Goal: Information Seeking & Learning: Learn about a topic

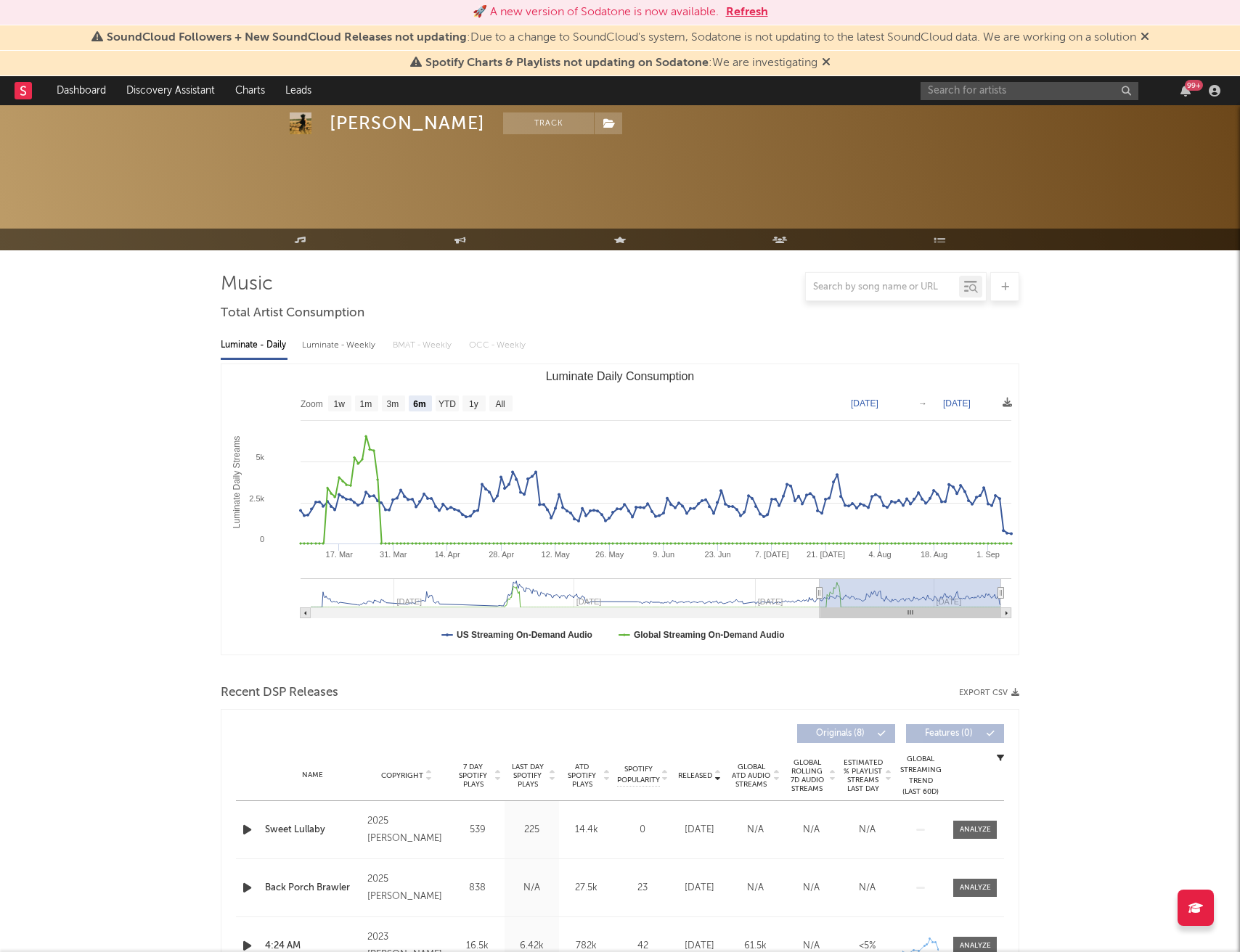
select select "6m"
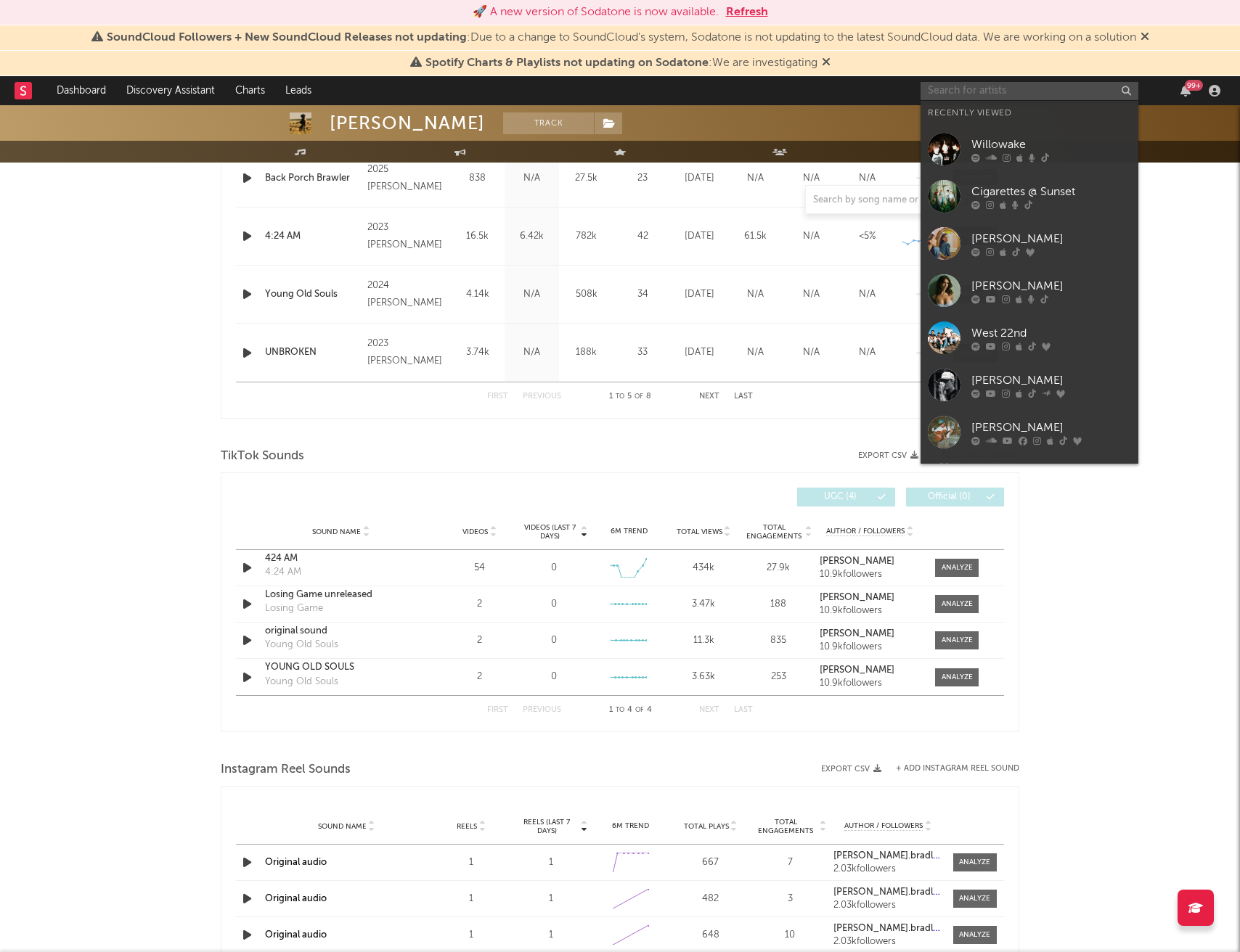
click at [996, 93] on input "text" at bounding box center [1029, 91] width 218 height 18
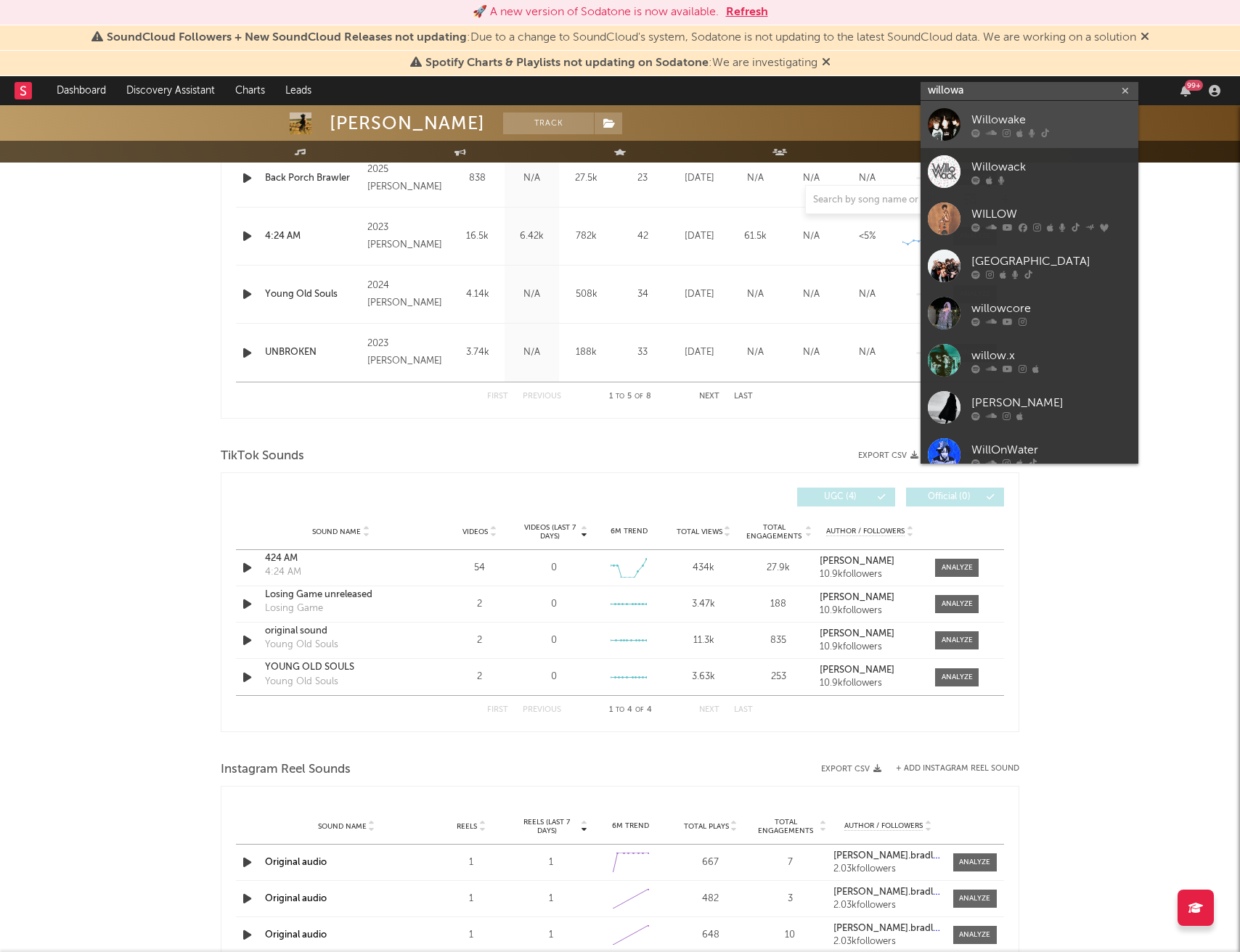
type input "willowa"
click at [997, 115] on div "Willowake" at bounding box center [1051, 120] width 159 height 17
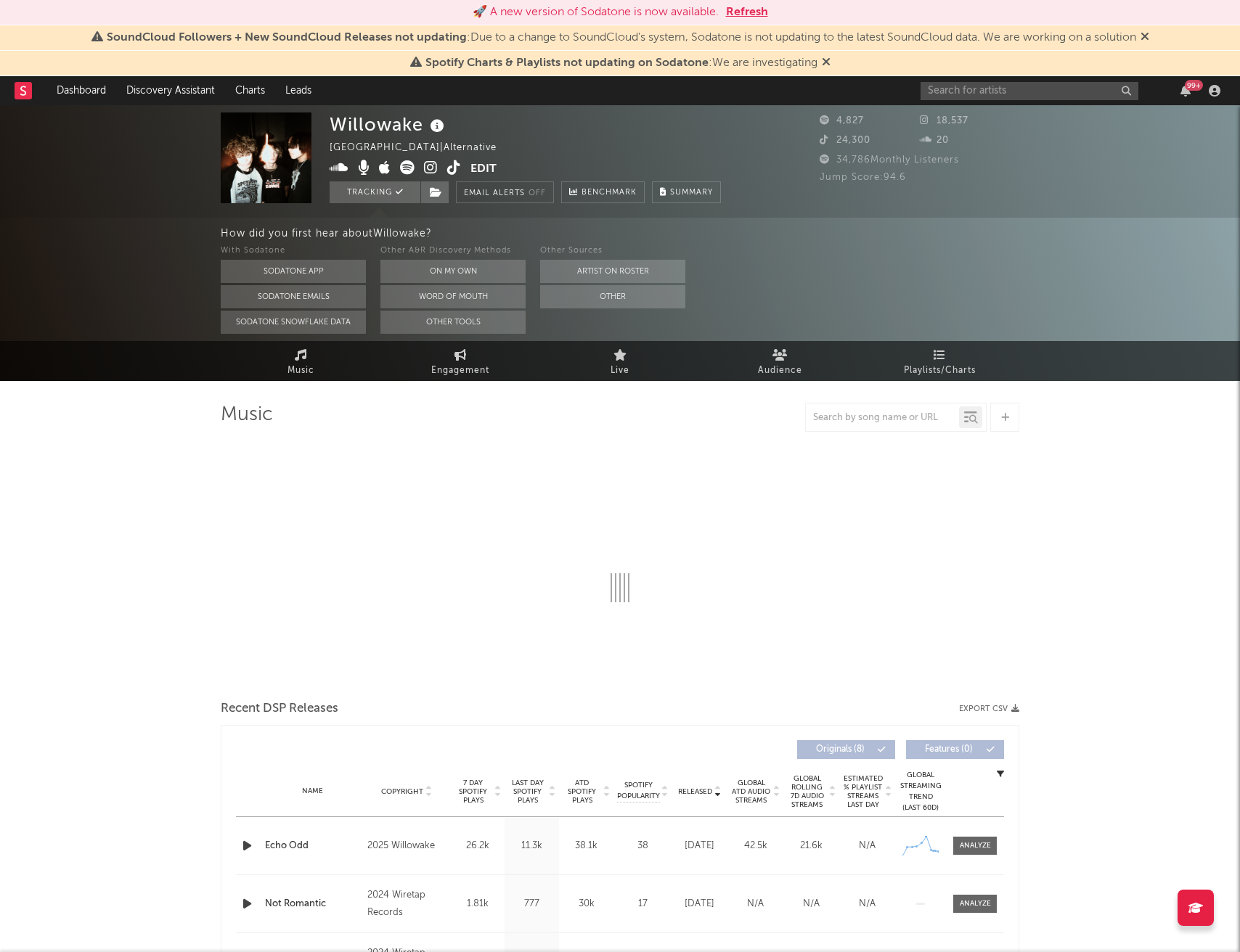
select select "1w"
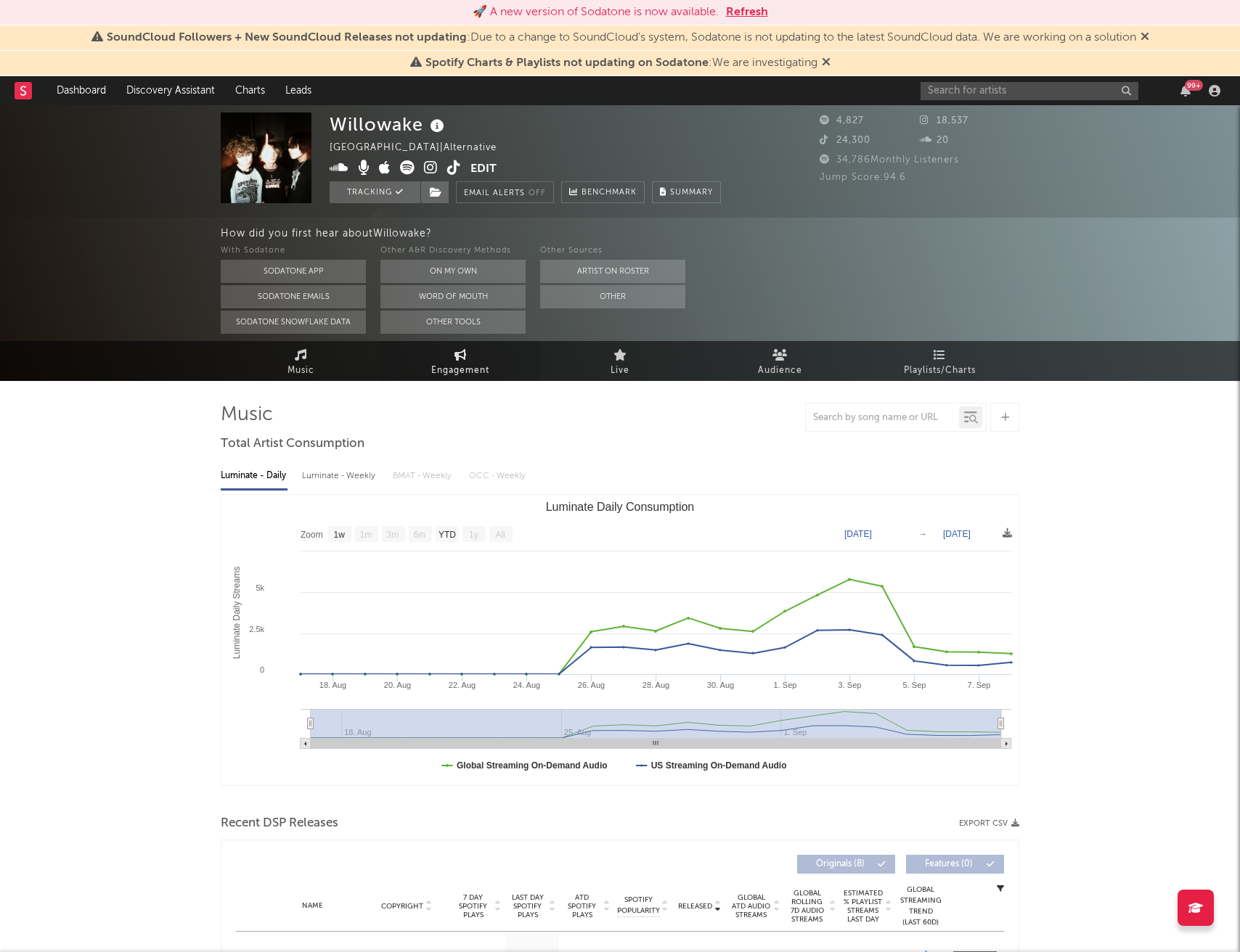
click at [484, 362] on span "Engagement" at bounding box center [459, 371] width 58 height 17
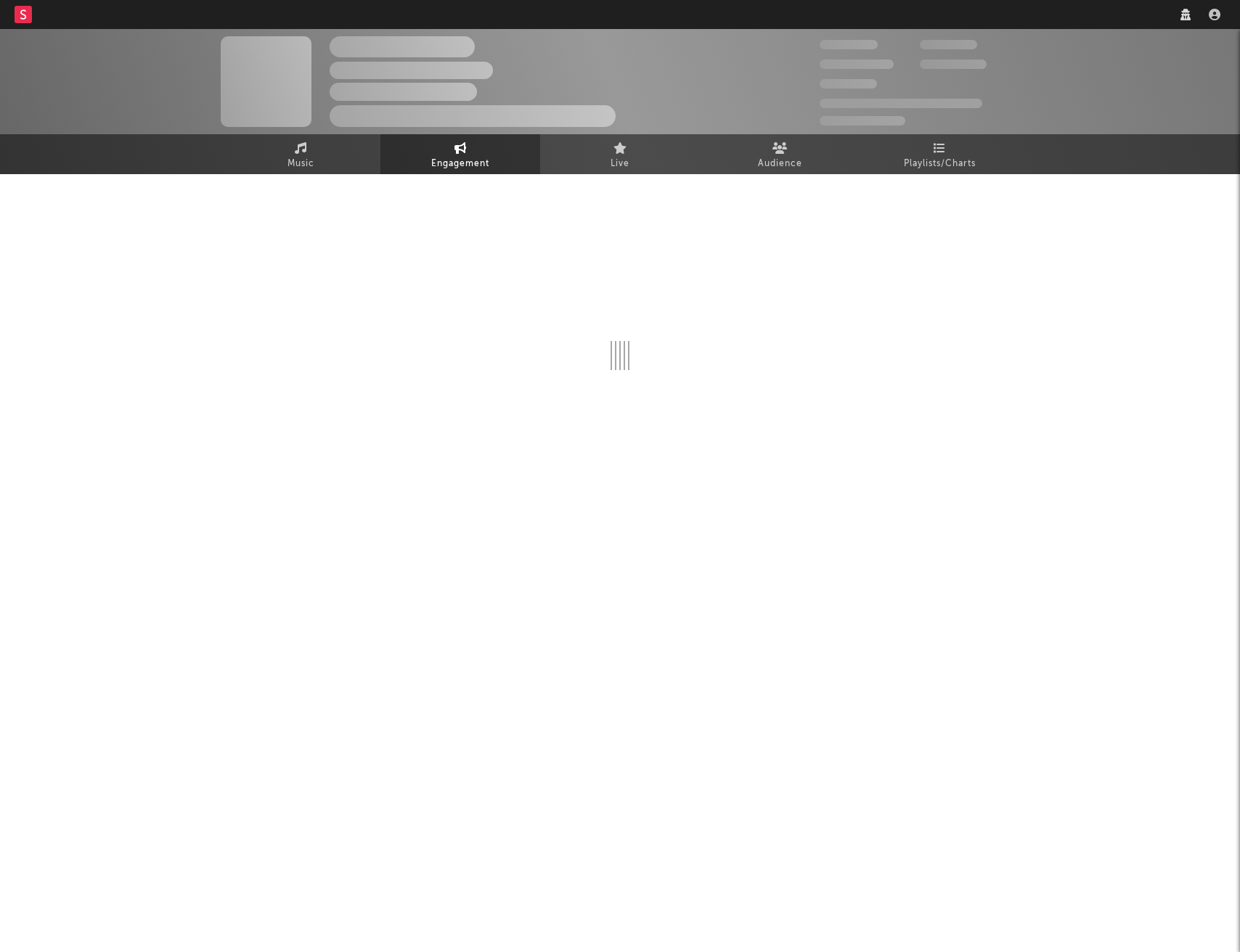
select select "1w"
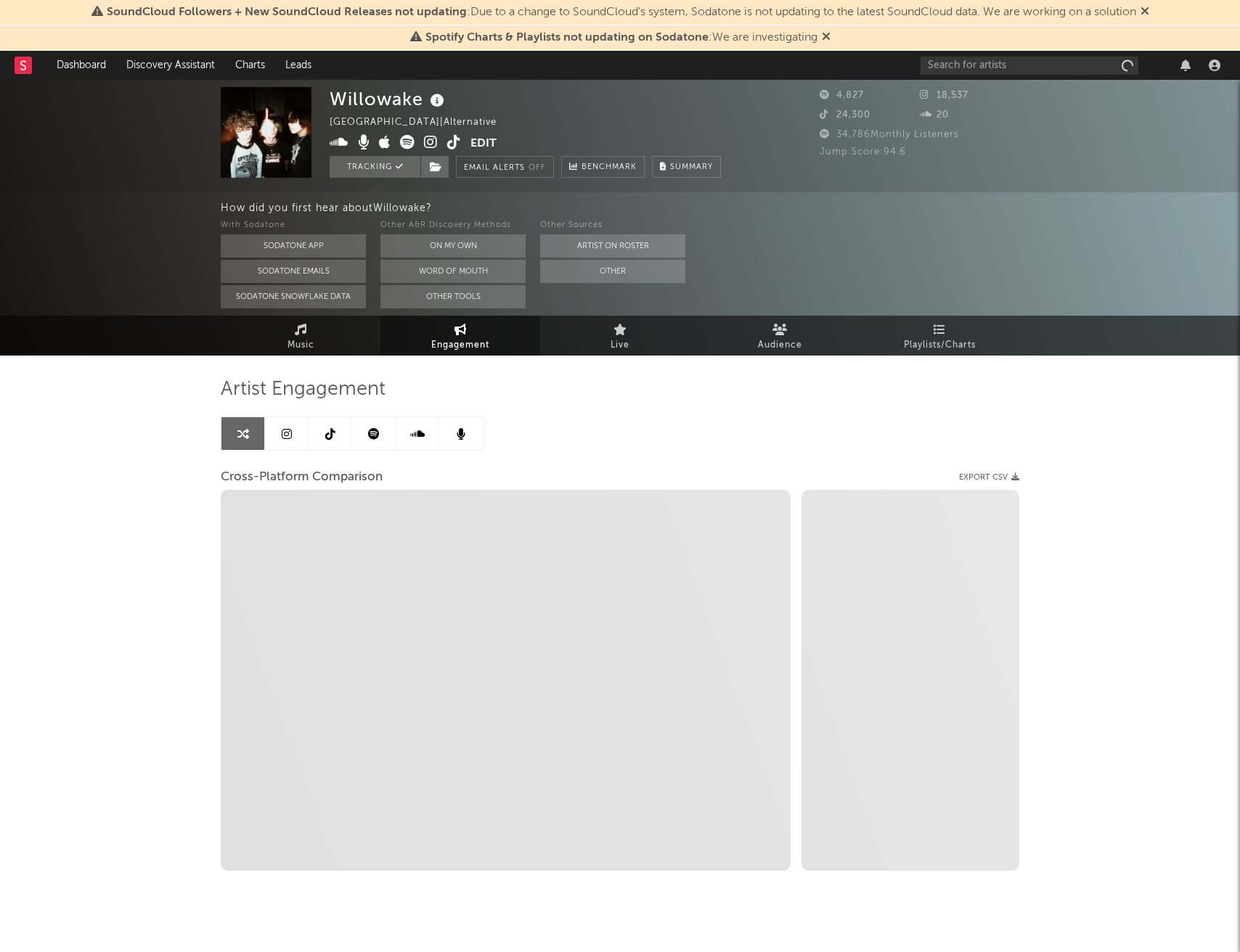
select select "1m"
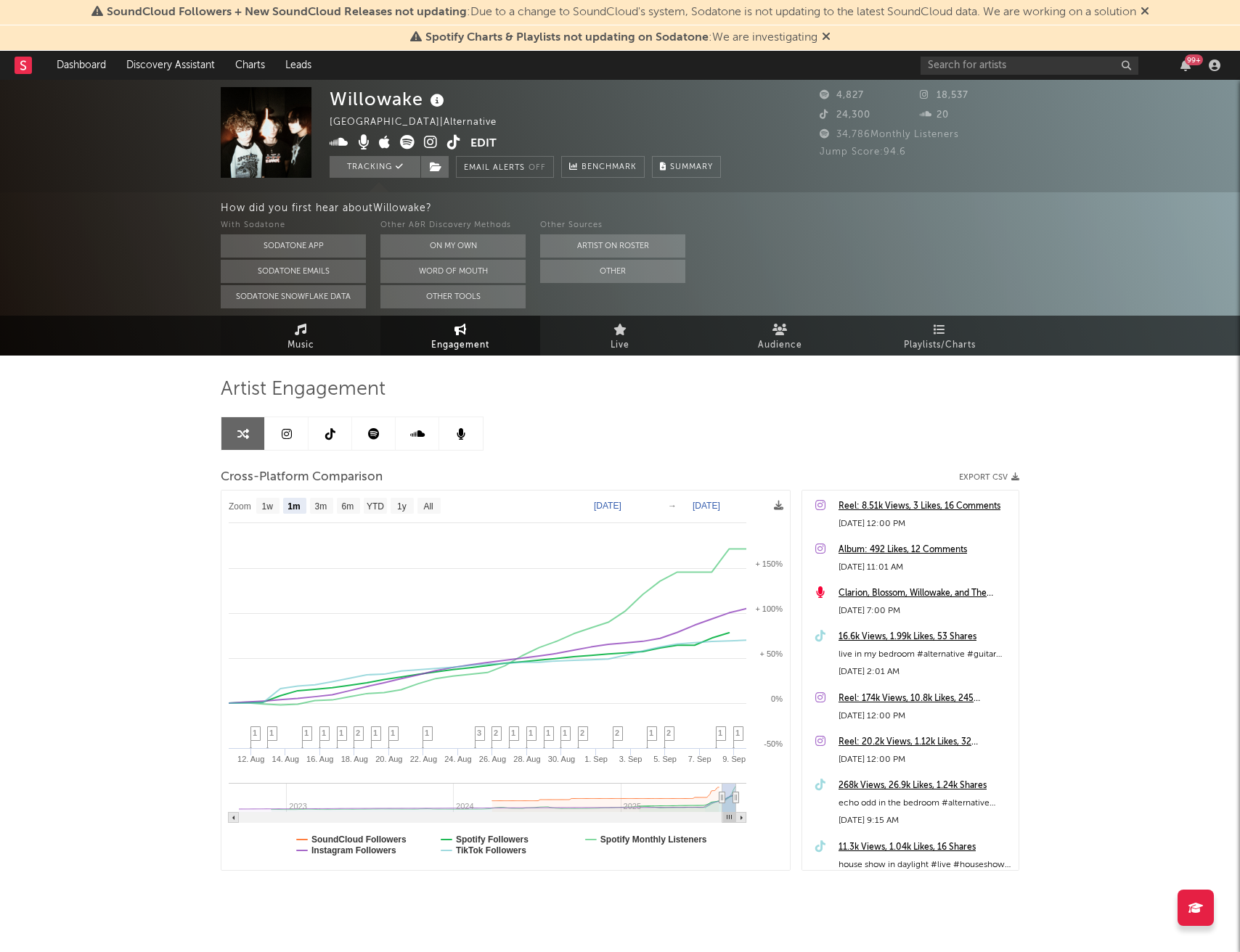
click at [289, 345] on span "Music" at bounding box center [301, 345] width 27 height 17
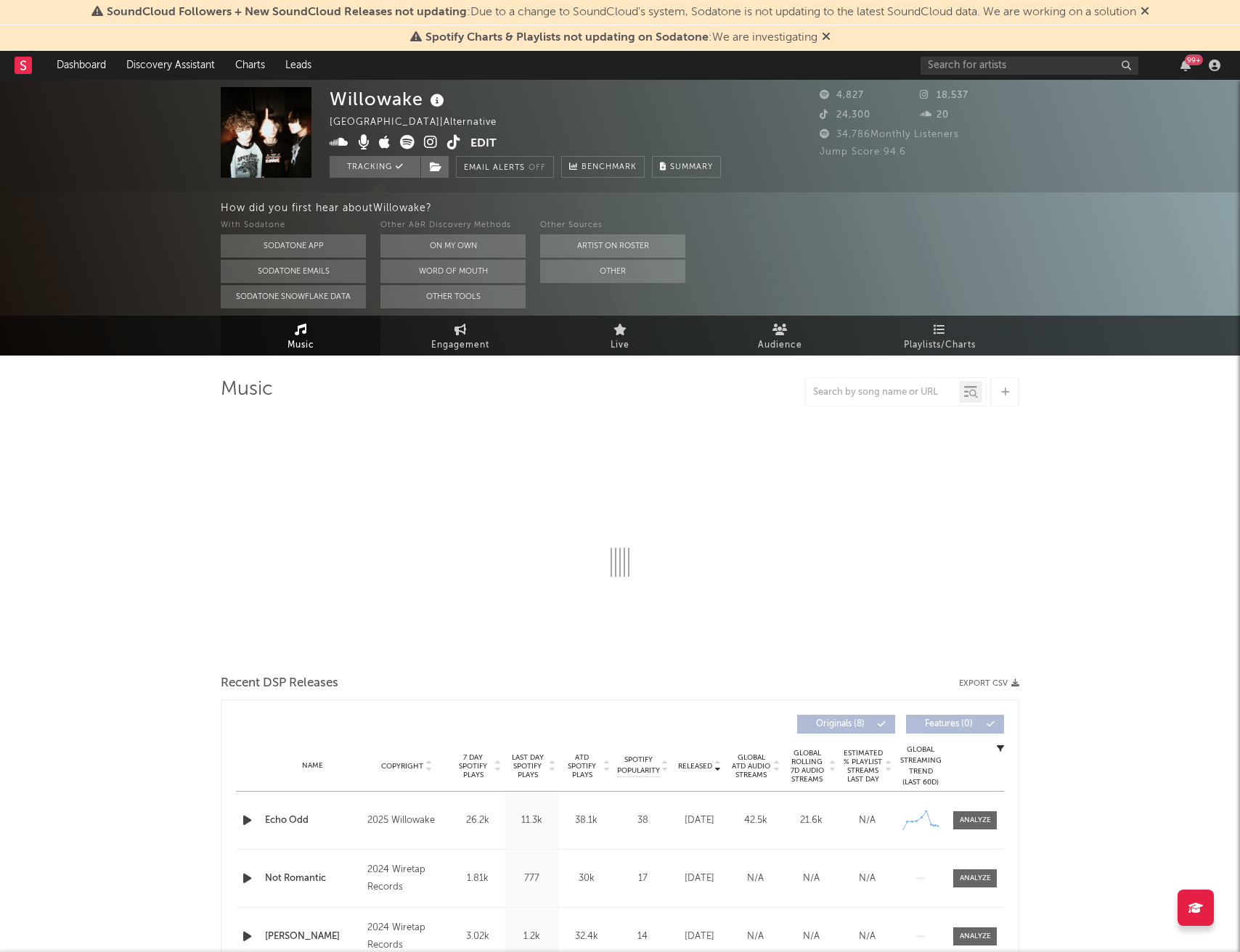
select select "1w"
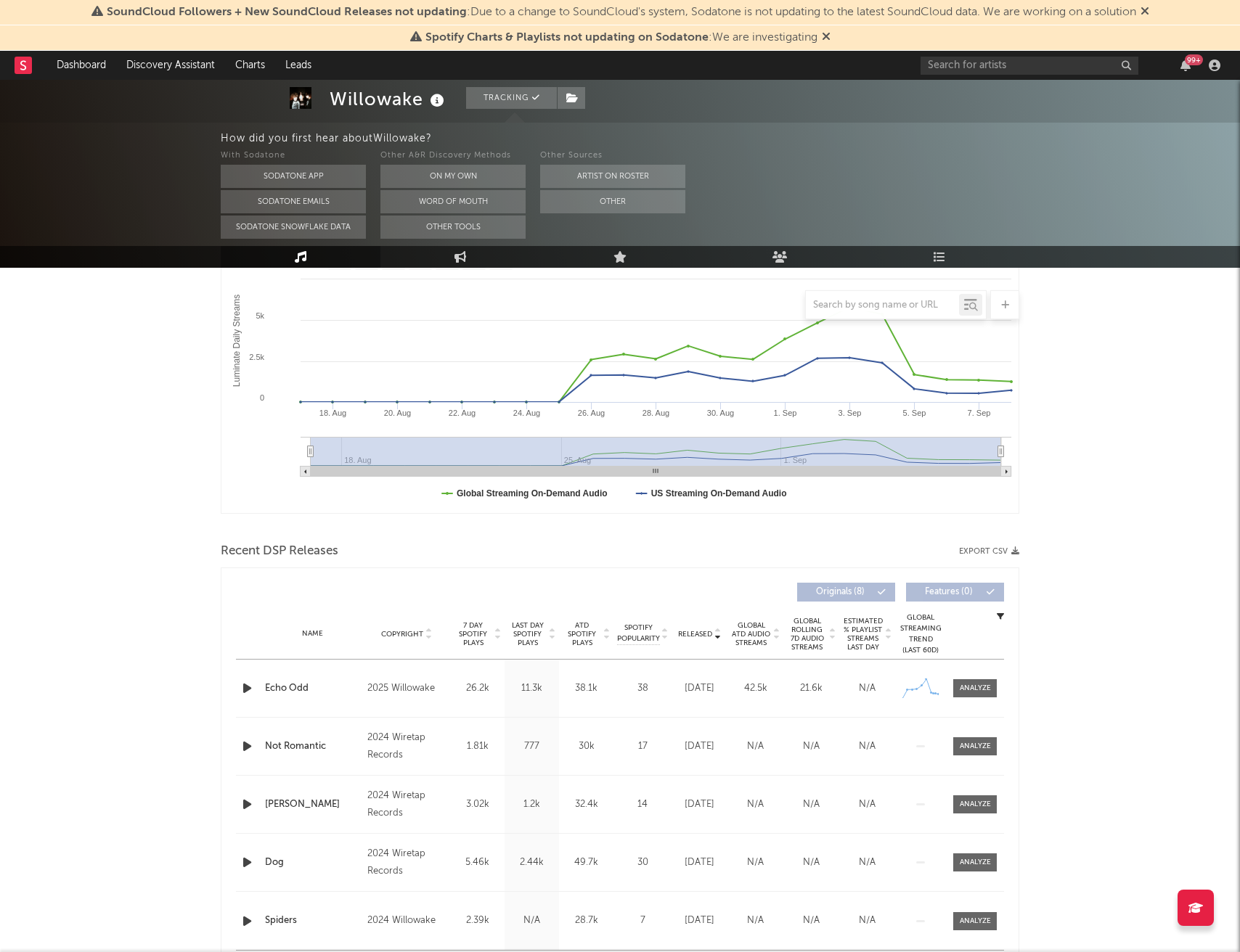
scroll to position [424, 0]
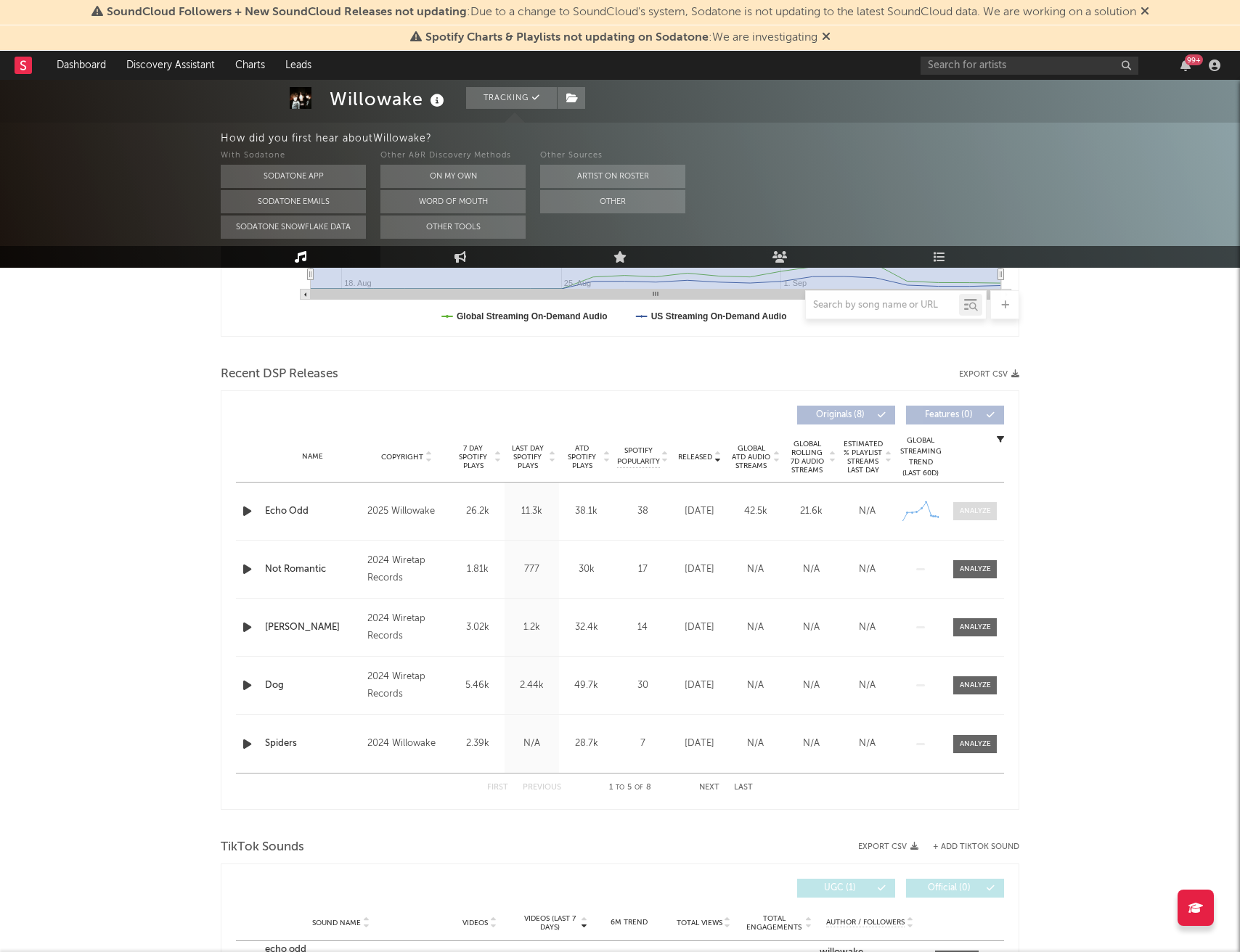
click at [980, 516] on div at bounding box center [975, 511] width 32 height 11
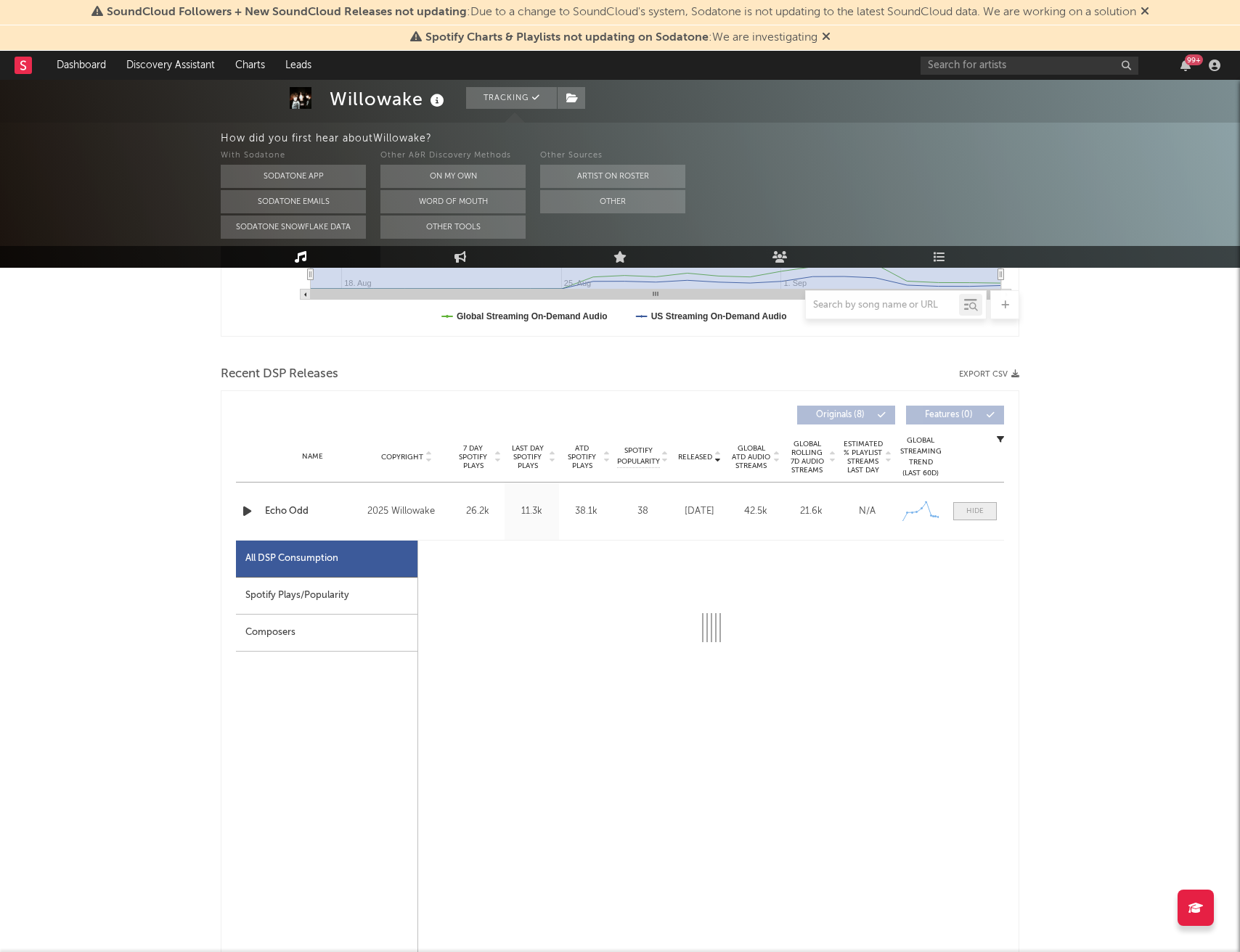
select select "1w"
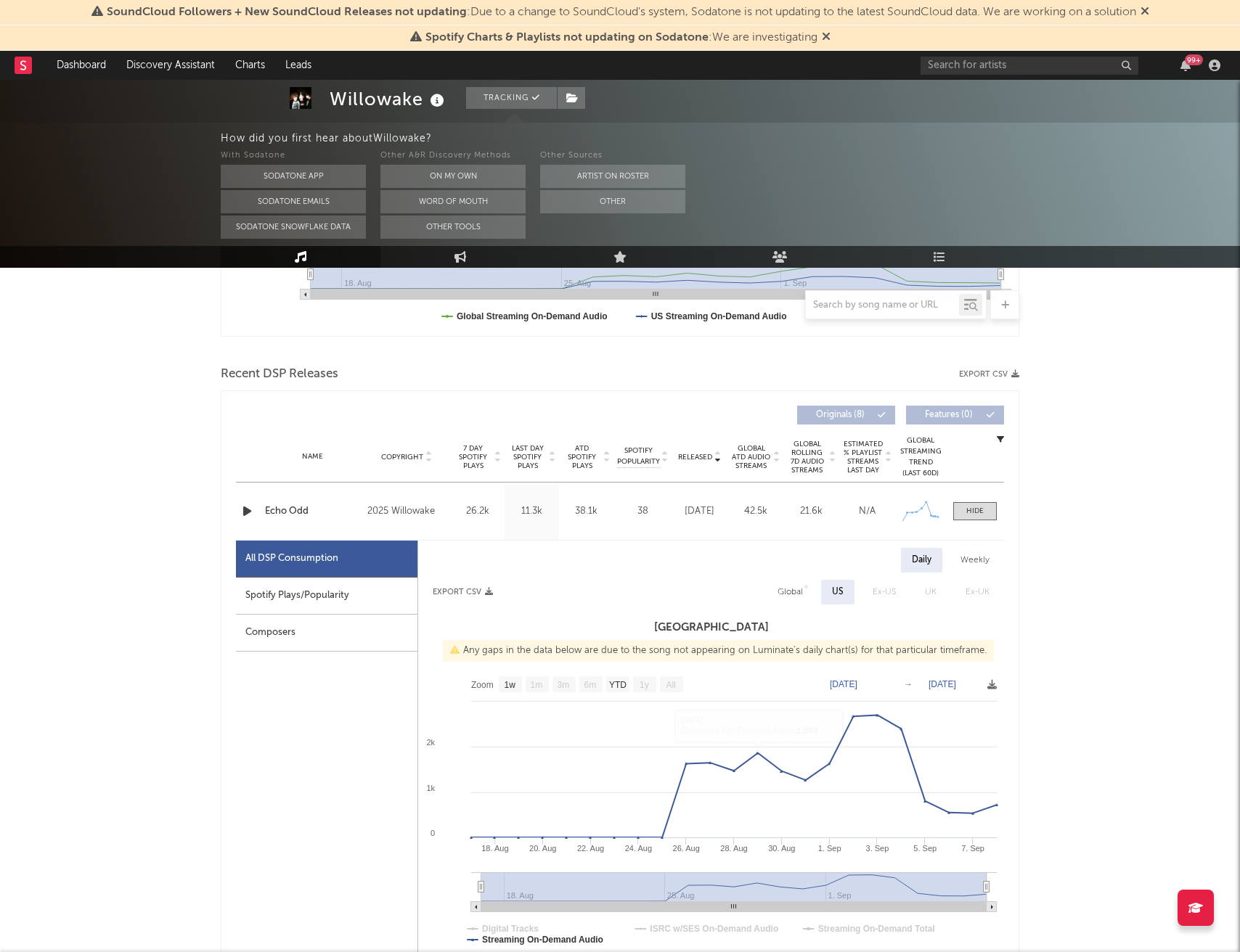
click at [378, 605] on div "Spotify Plays/Popularity" at bounding box center [326, 596] width 181 height 37
select select "1w"
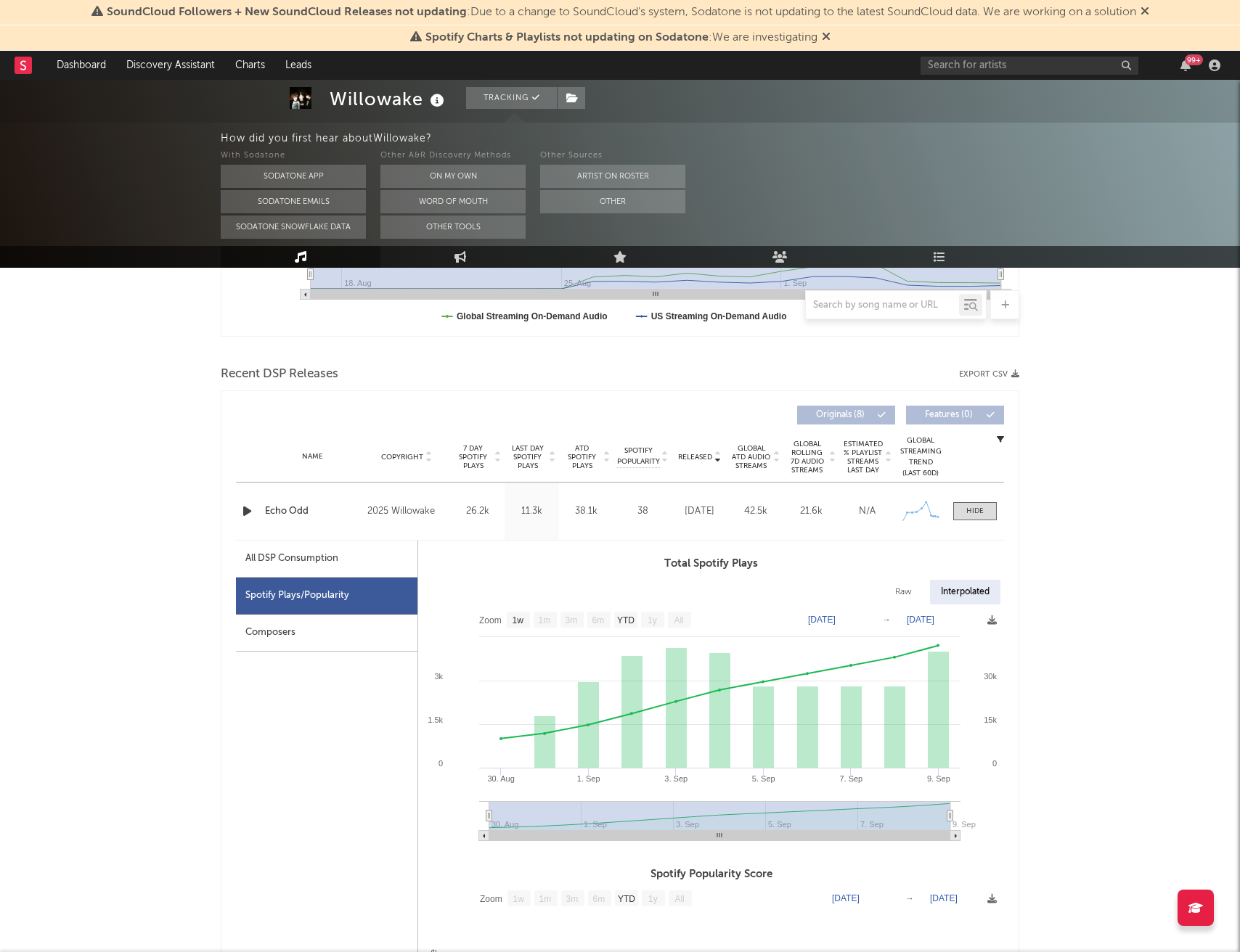
click at [342, 567] on div "All DSP Consumption" at bounding box center [326, 559] width 181 height 37
select select "1w"
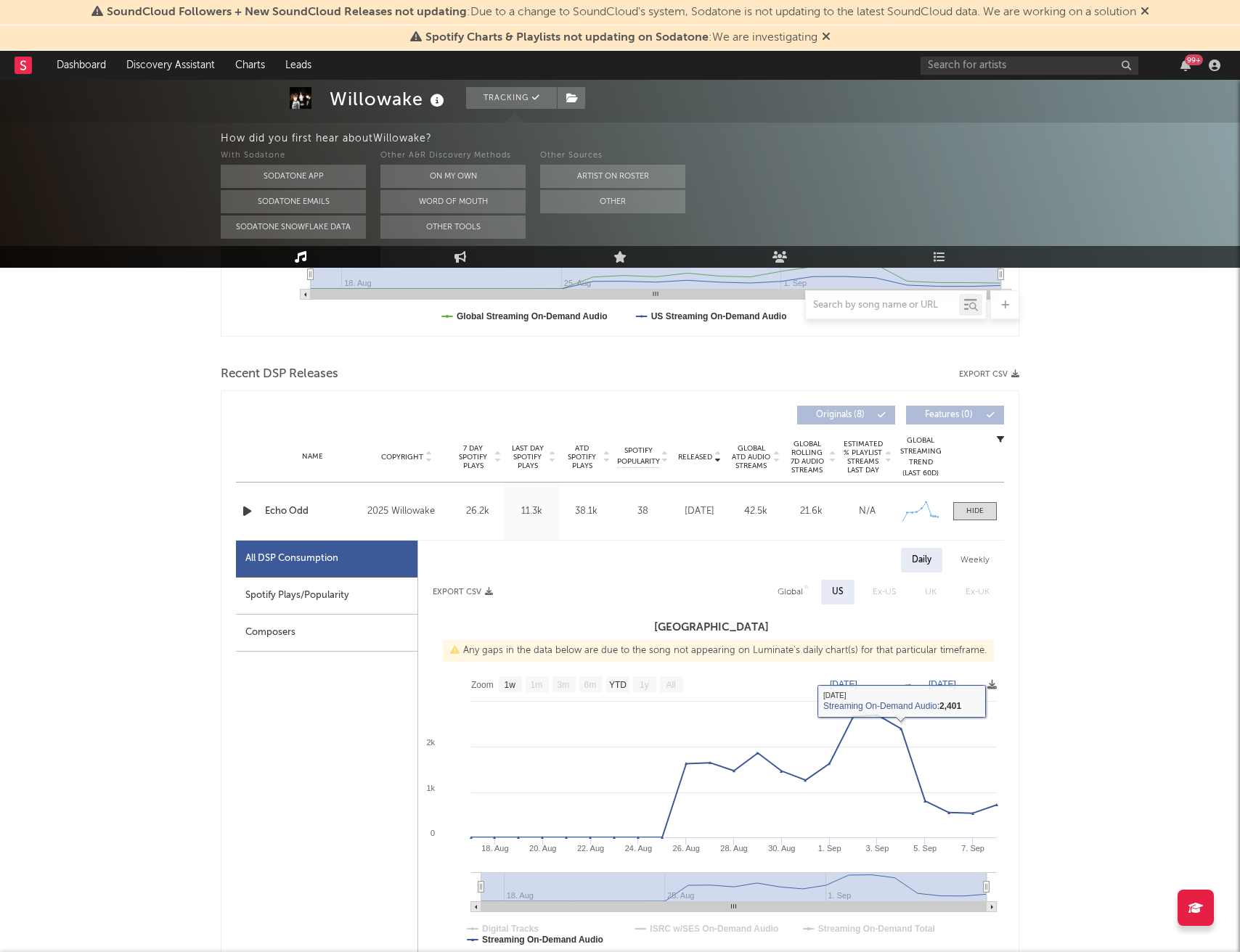
click at [796, 591] on div "Global" at bounding box center [790, 592] width 26 height 17
select select "1w"
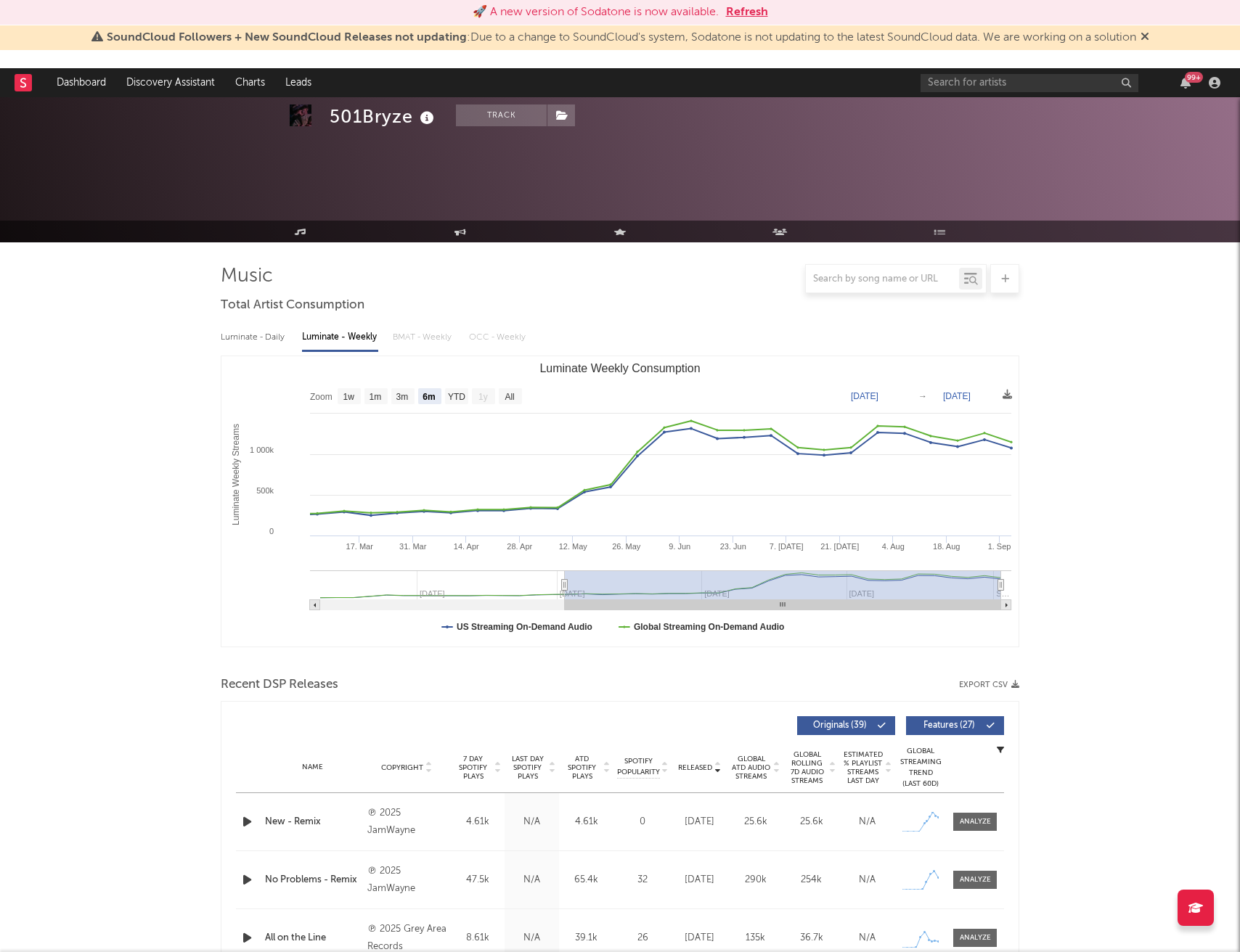
select select "6m"
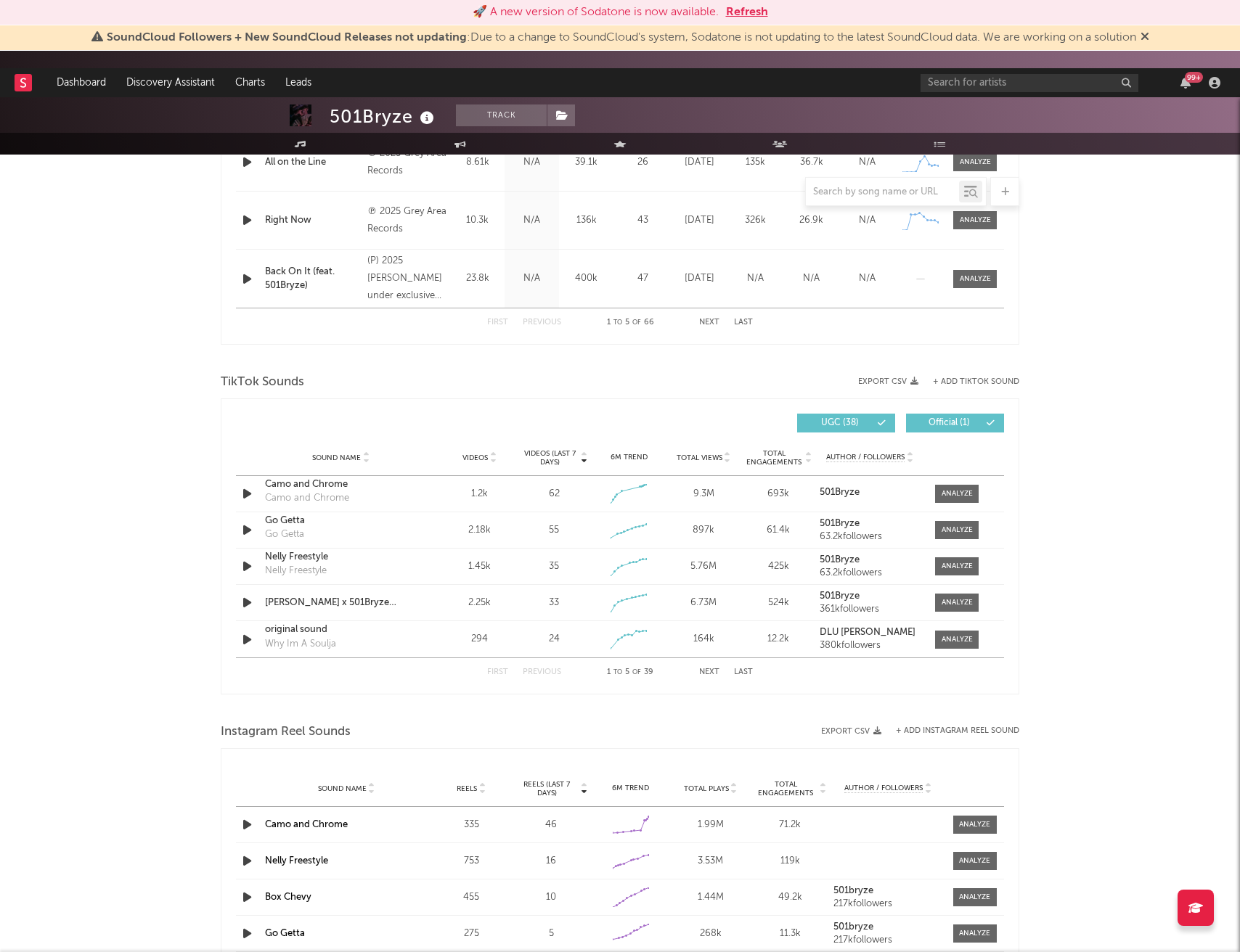
click at [750, 12] on button "Refresh" at bounding box center [747, 12] width 42 height 17
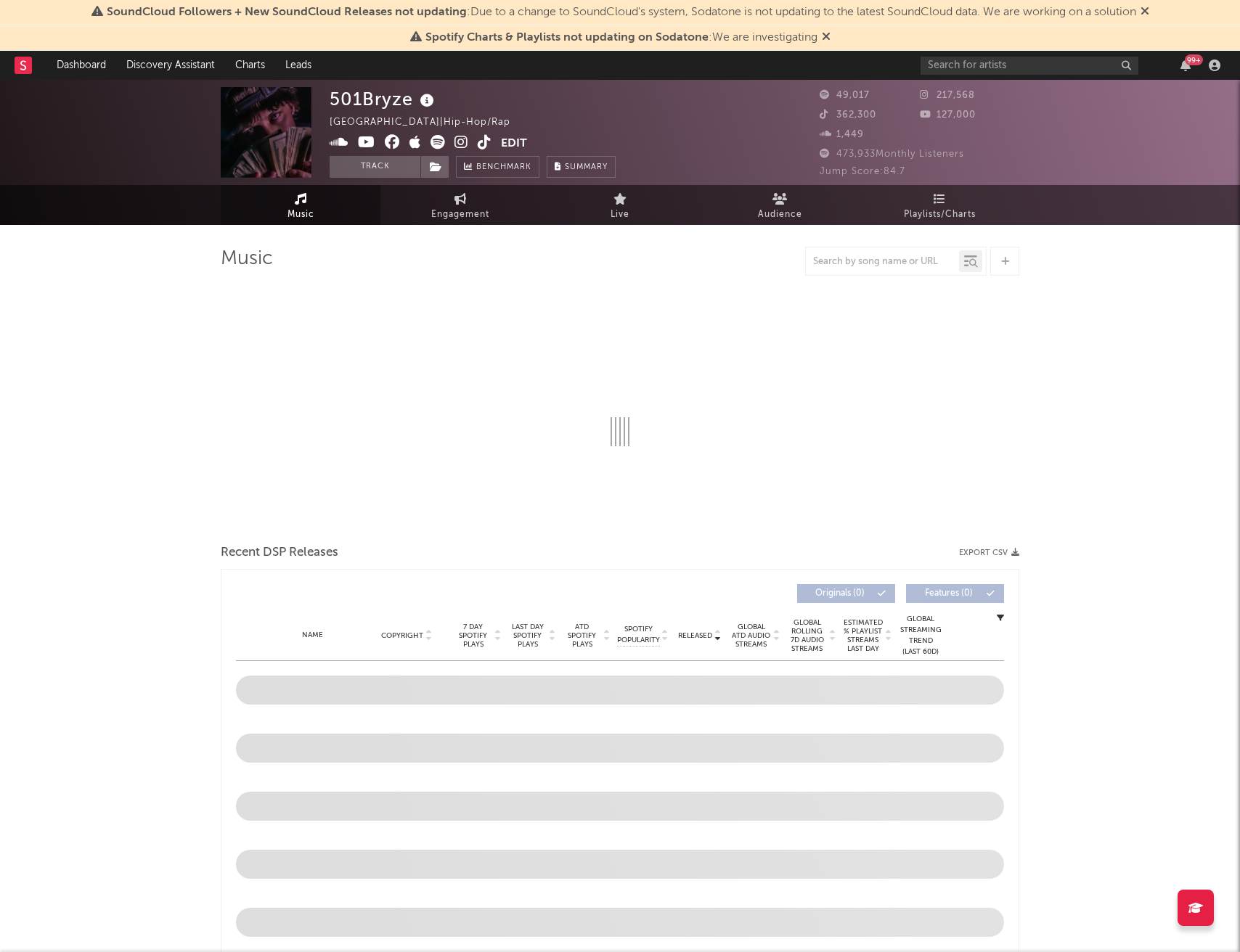
select select "6m"
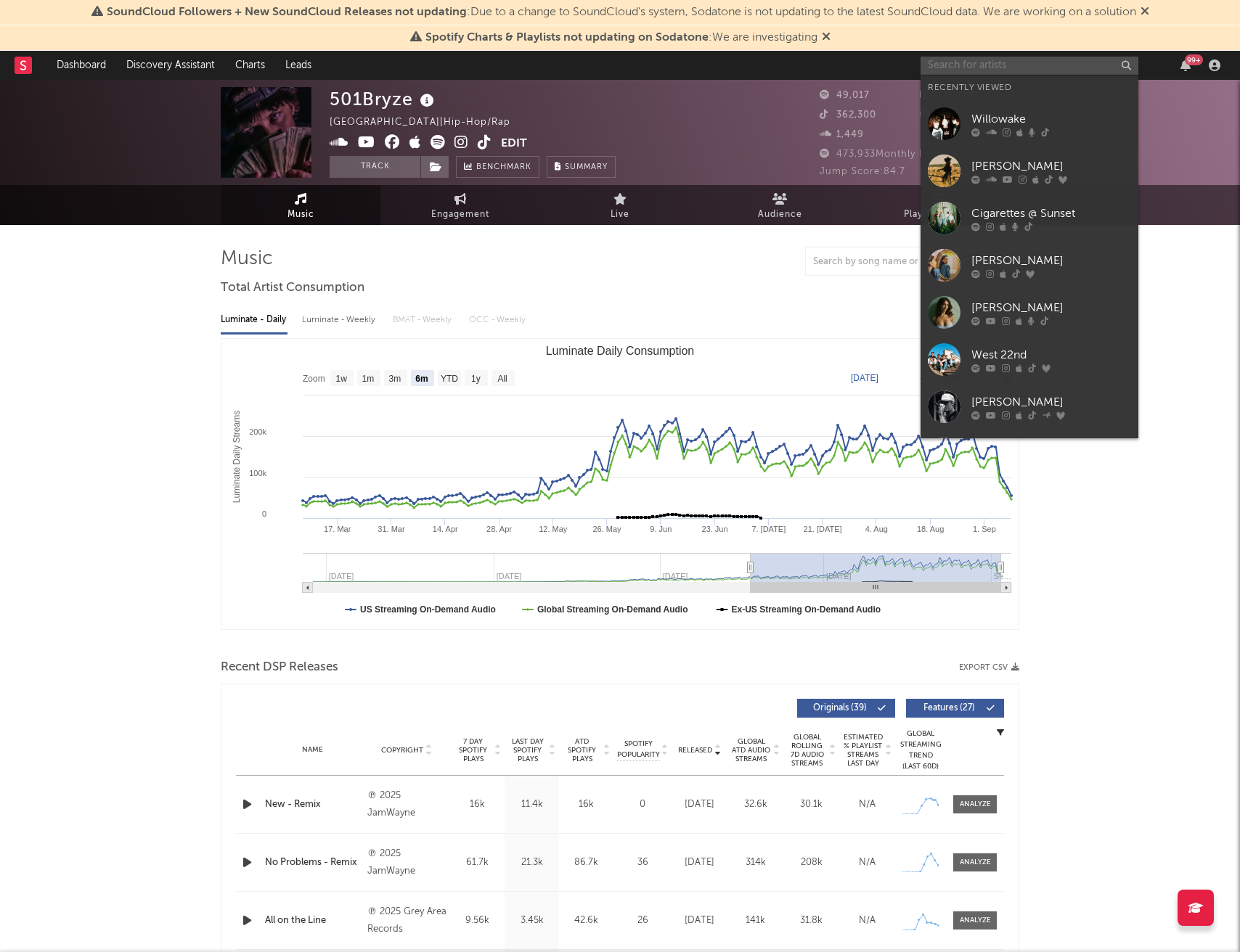
click at [978, 68] on input "text" at bounding box center [1029, 65] width 218 height 18
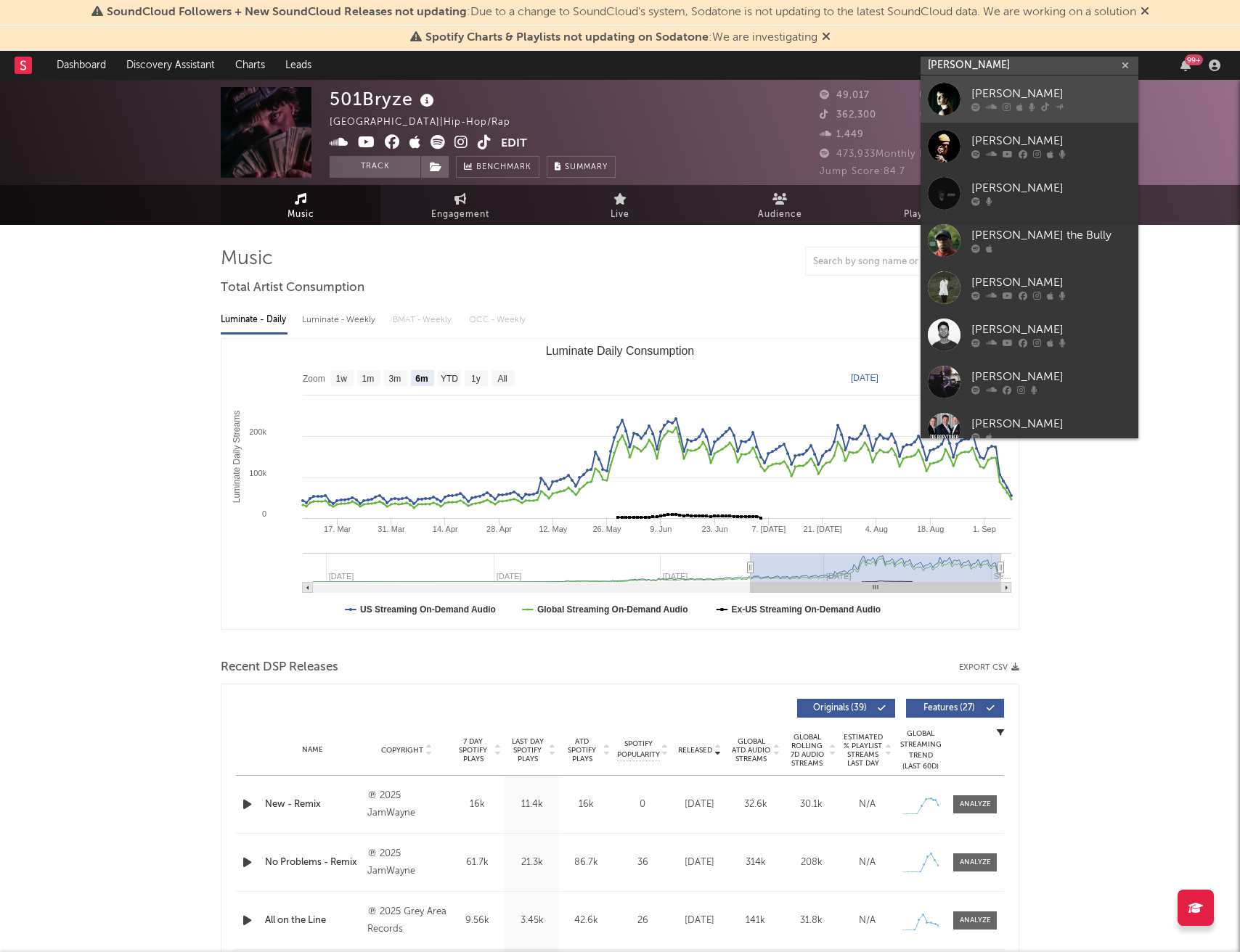
type input "brayton"
click at [1008, 94] on div "BRAYTON" at bounding box center [1051, 94] width 159 height 17
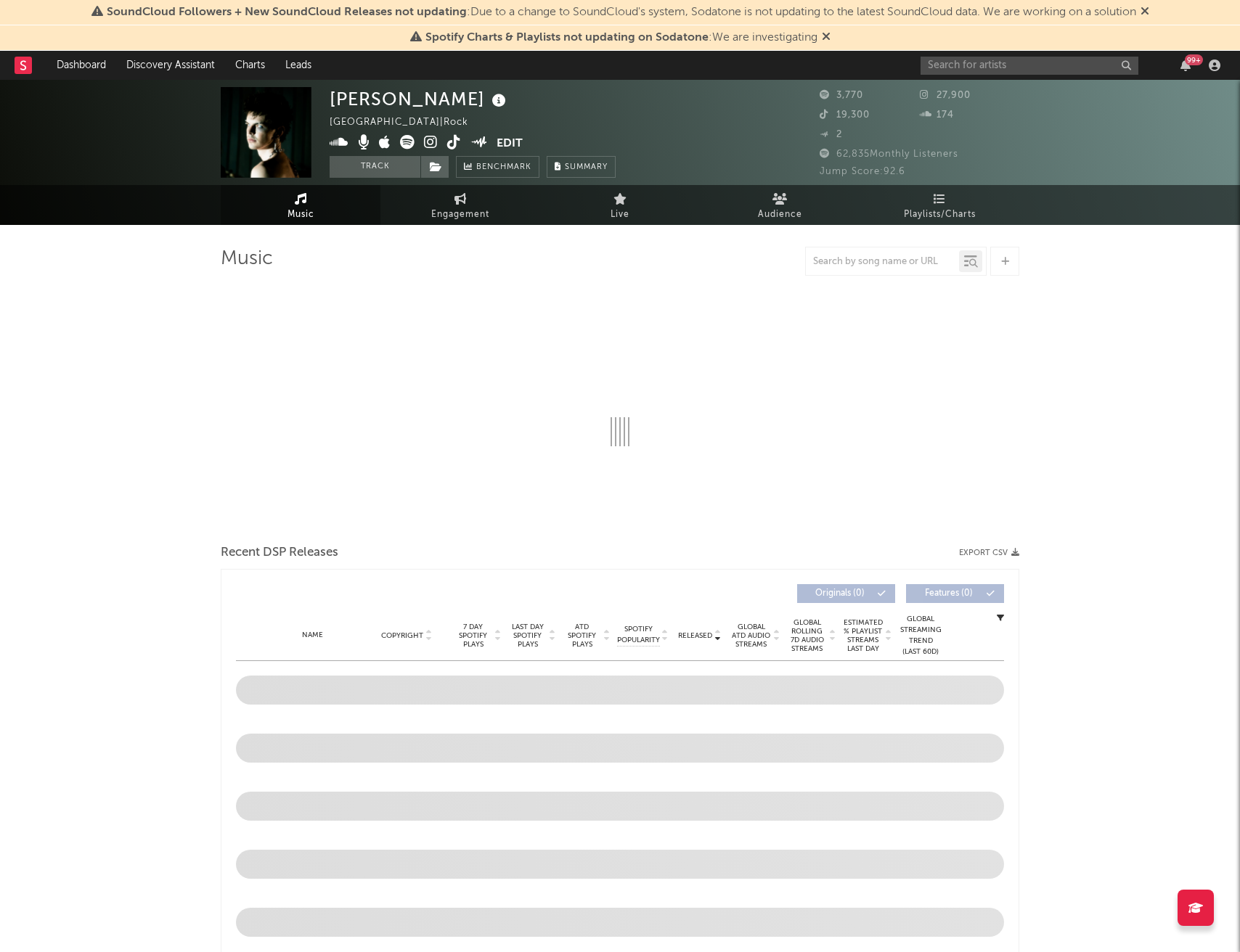
select select "1w"
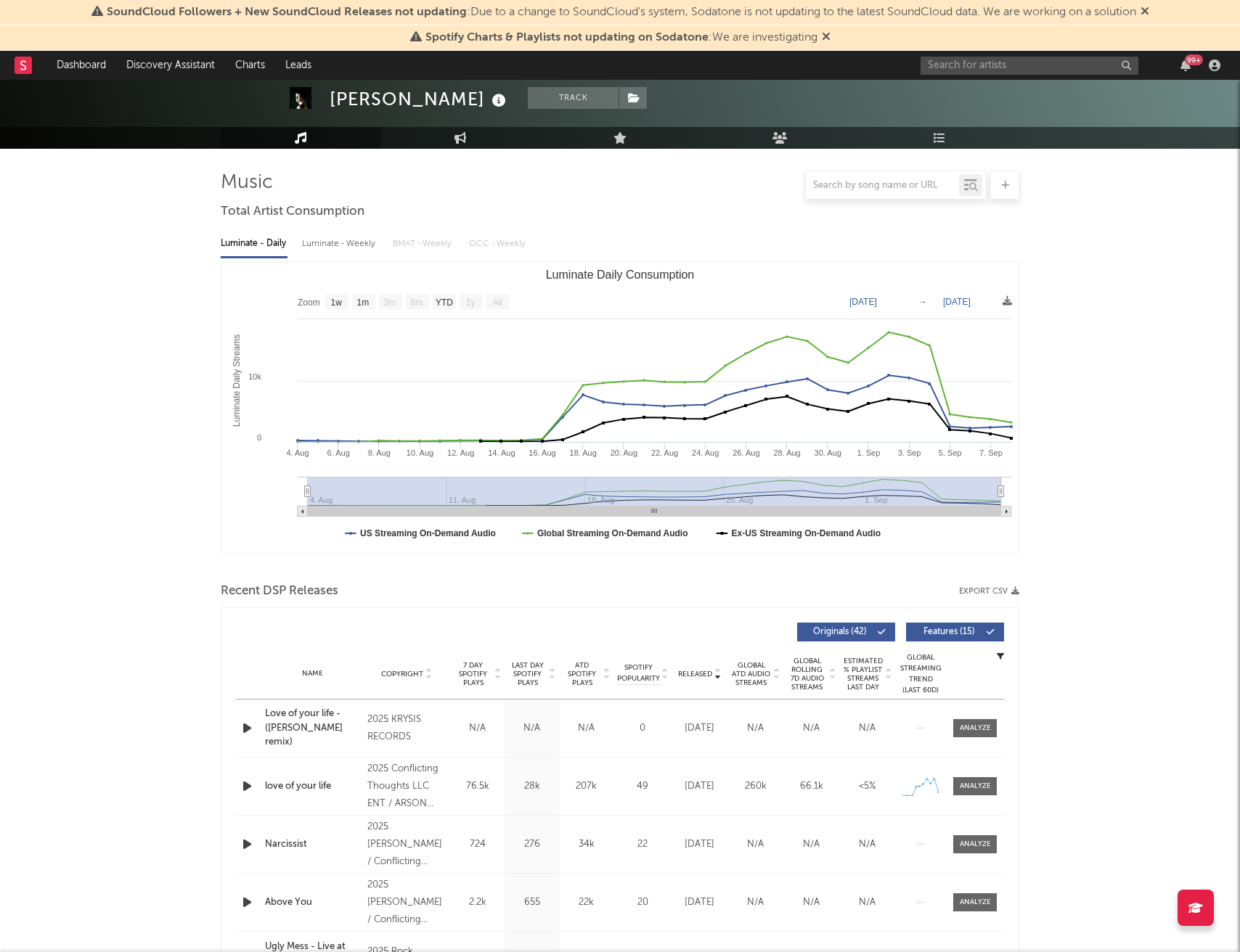
scroll to position [104, 0]
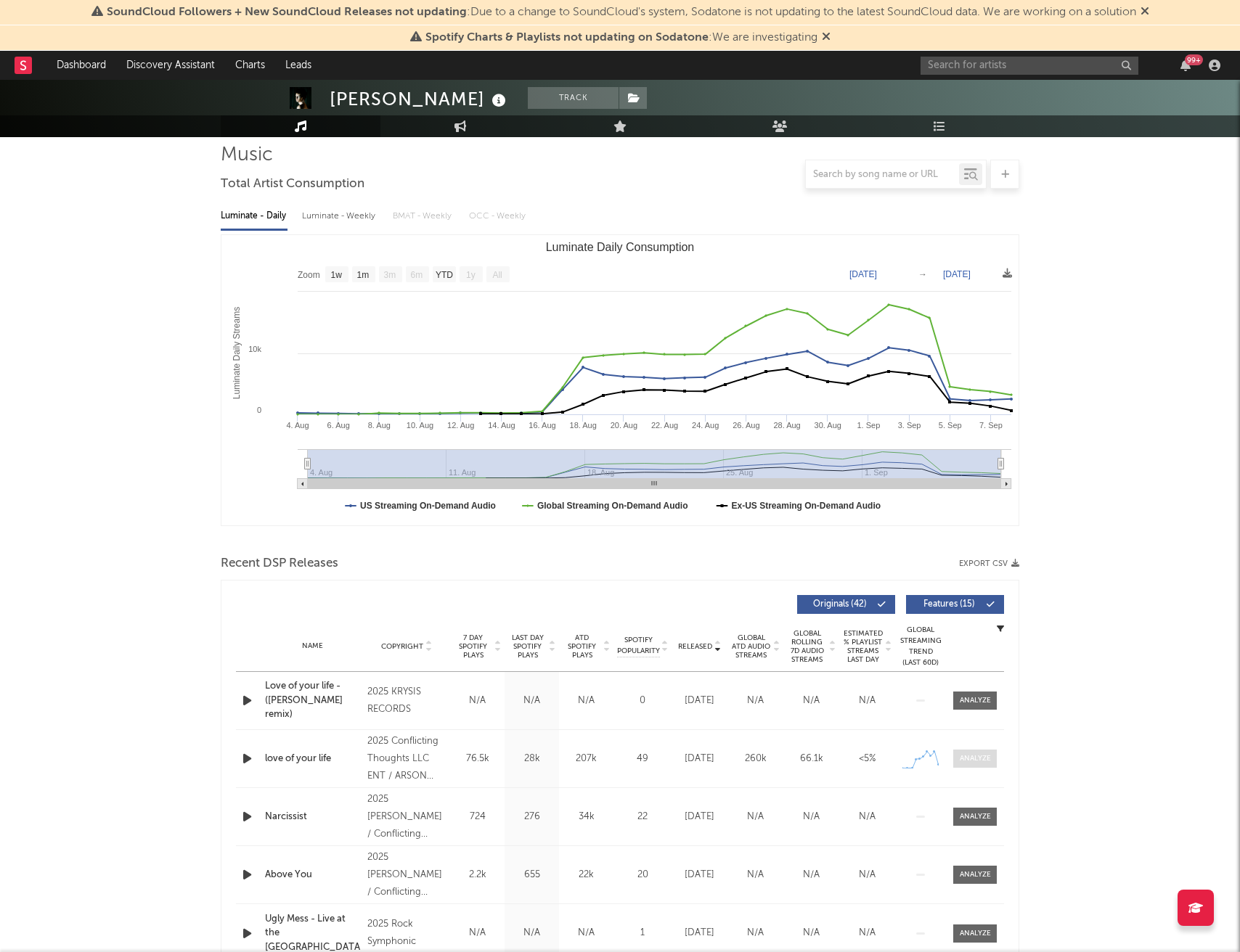
click at [975, 763] on div at bounding box center [975, 759] width 32 height 11
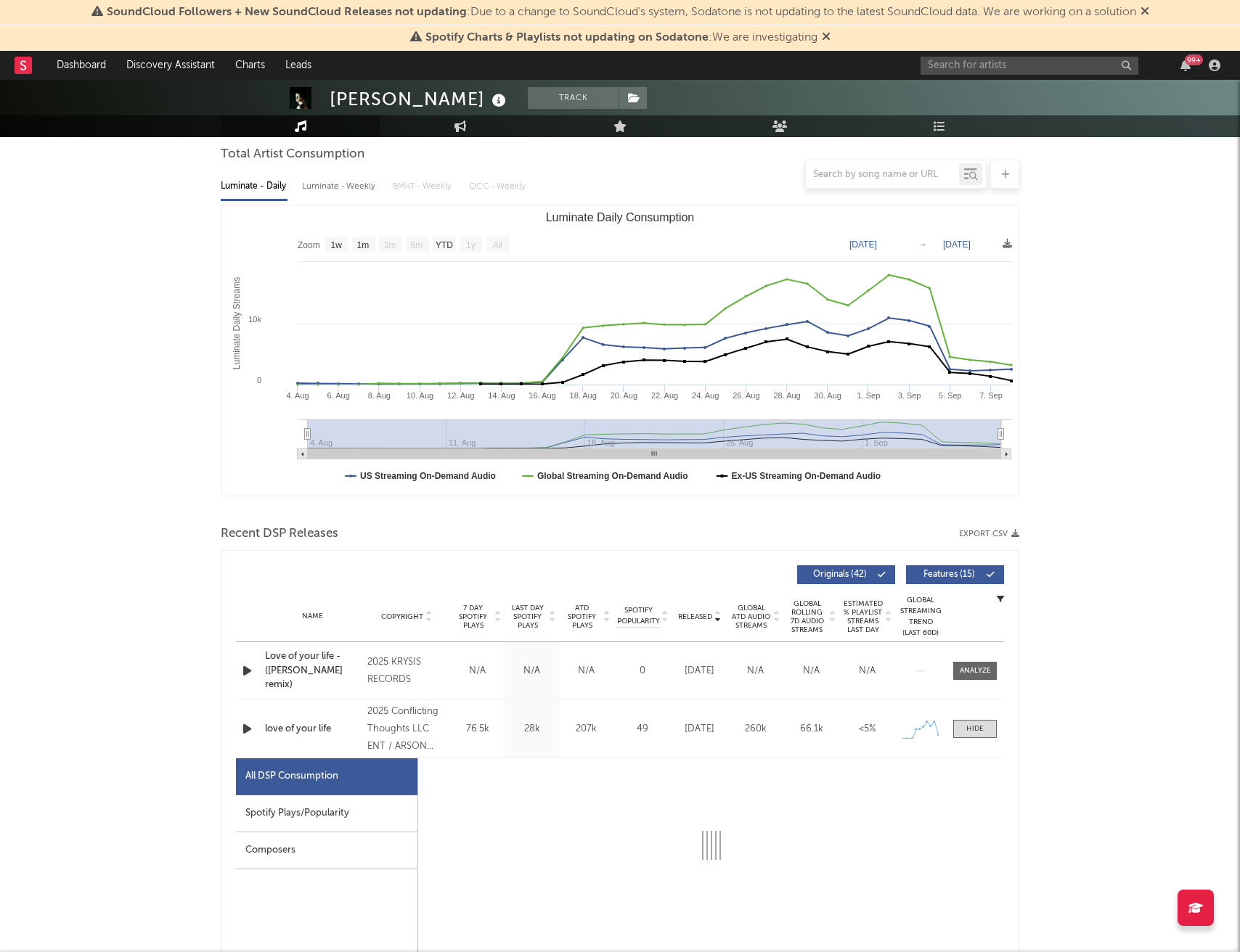
select select "1w"
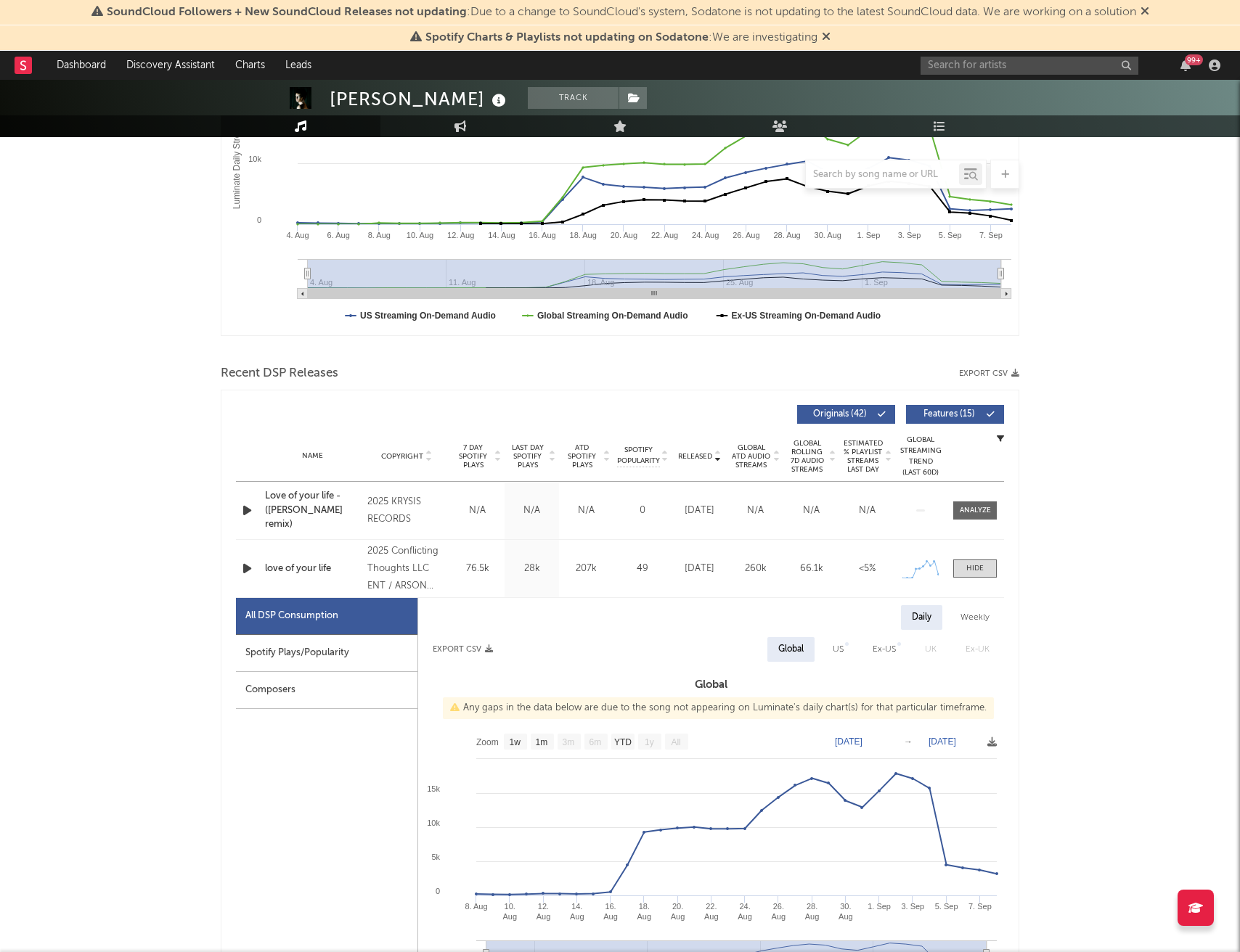
scroll to position [304, 0]
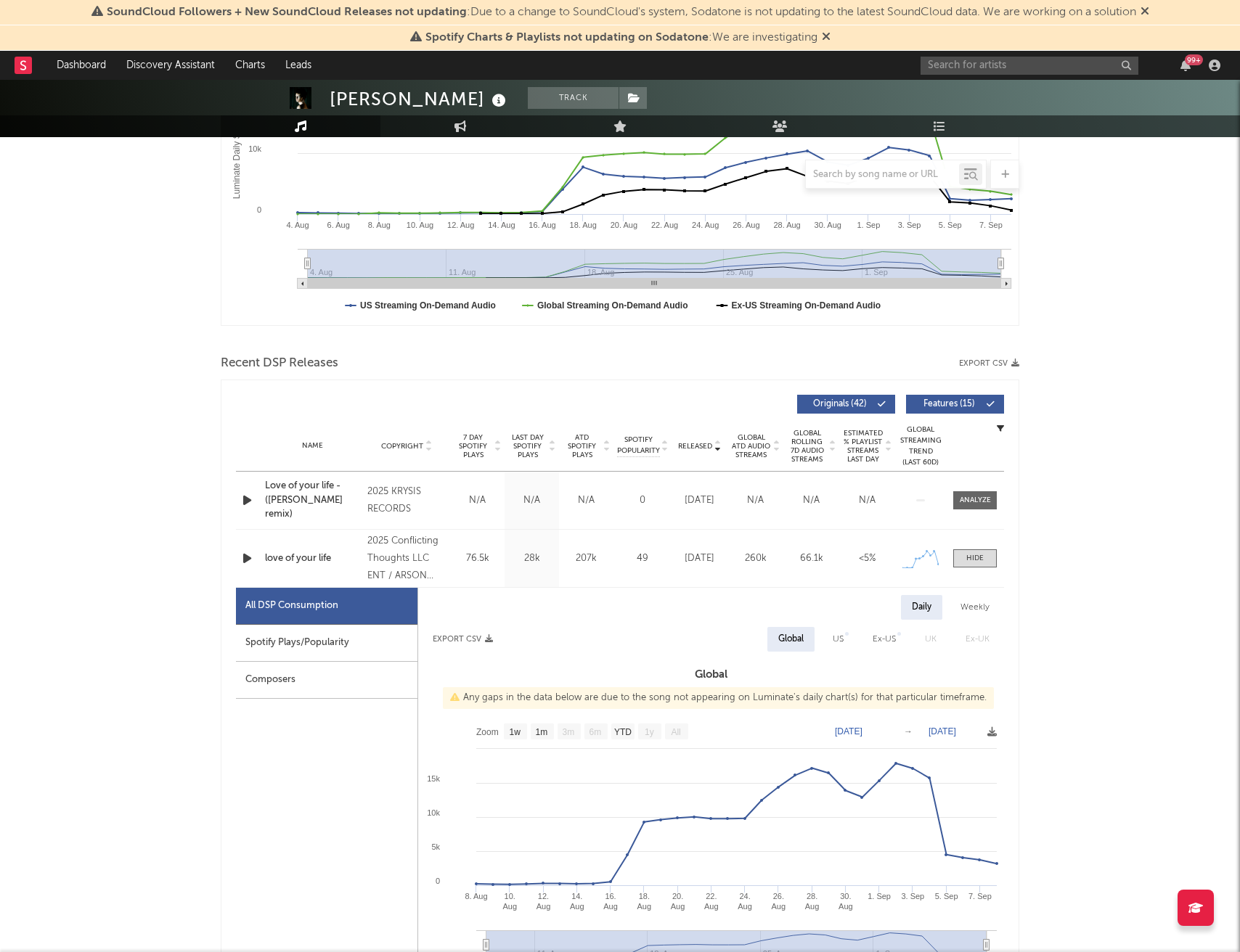
click at [298, 640] on div "Spotify Plays/Popularity" at bounding box center [326, 643] width 181 height 37
select select "1w"
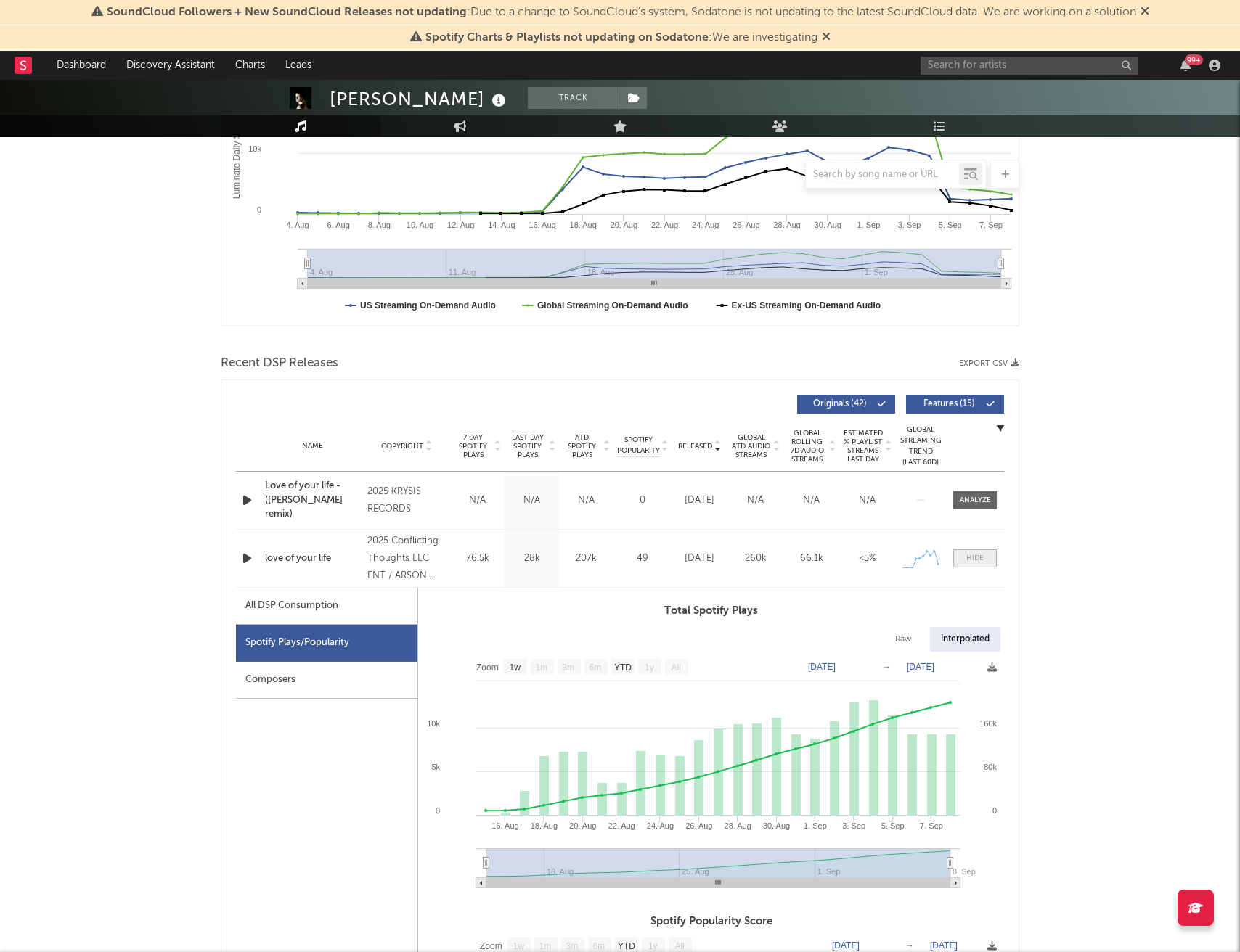
click at [967, 556] on div at bounding box center [975, 558] width 17 height 11
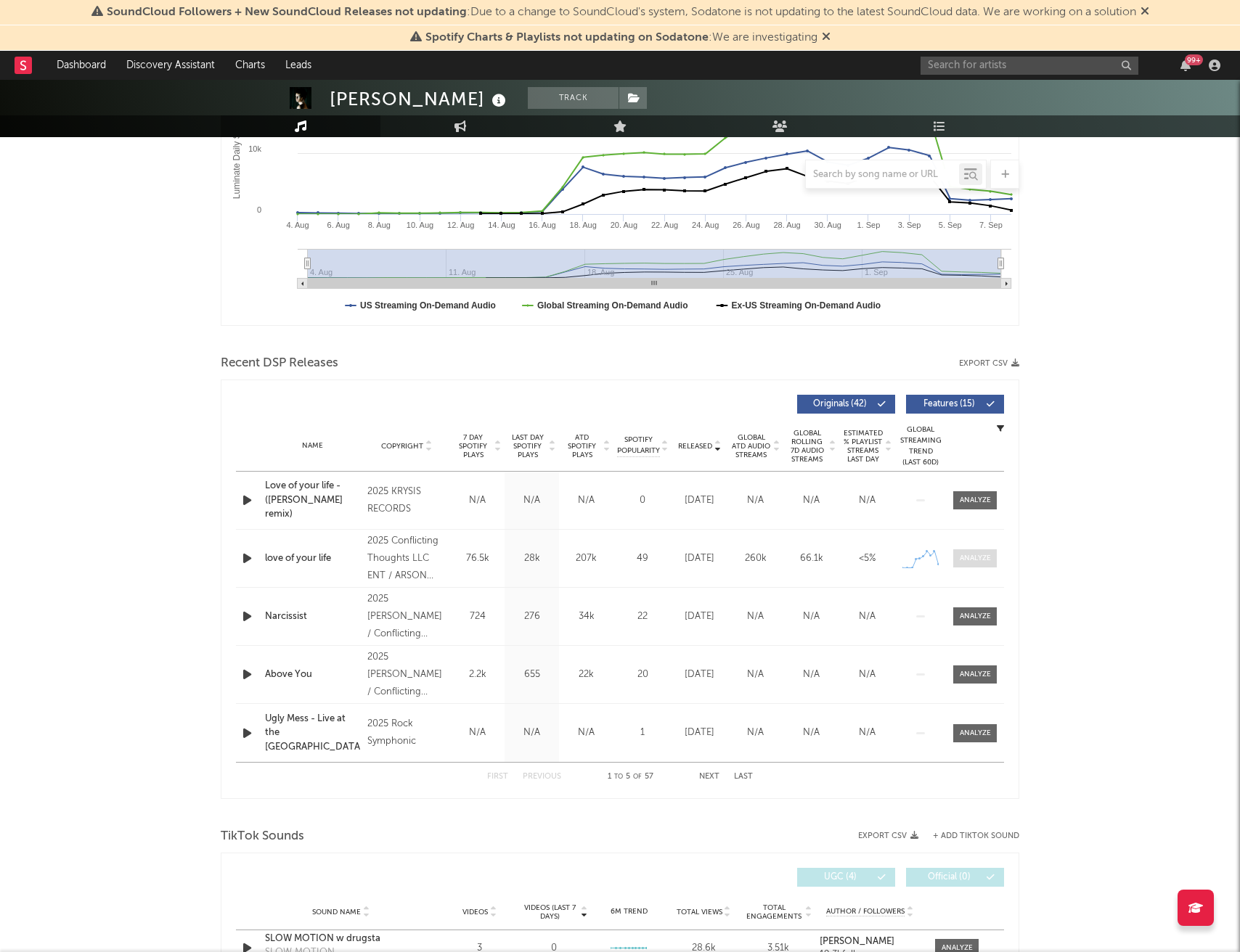
click at [967, 556] on div at bounding box center [975, 558] width 32 height 11
select select "1w"
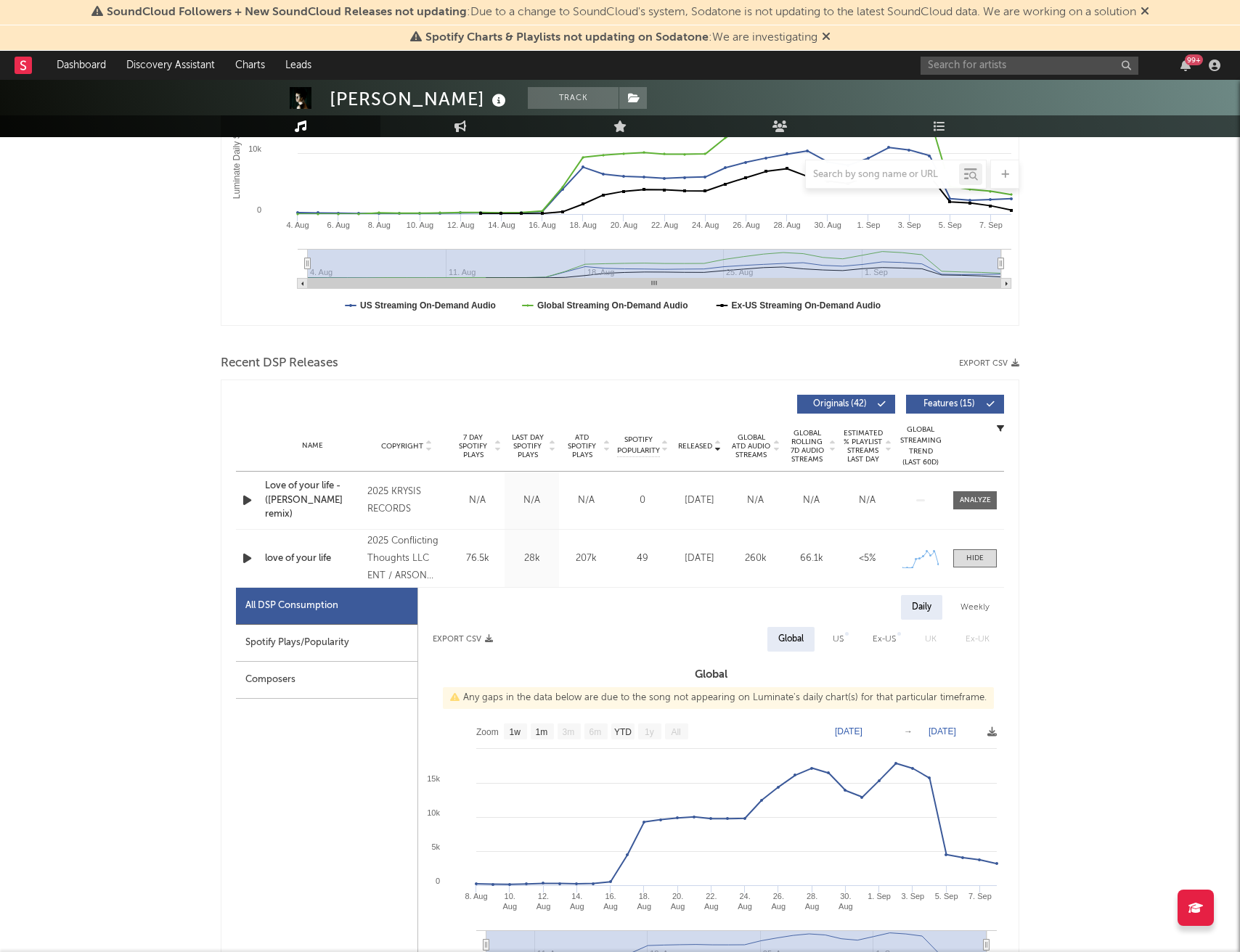
click at [970, 617] on div "Weekly" at bounding box center [975, 607] width 51 height 25
select select "1w"
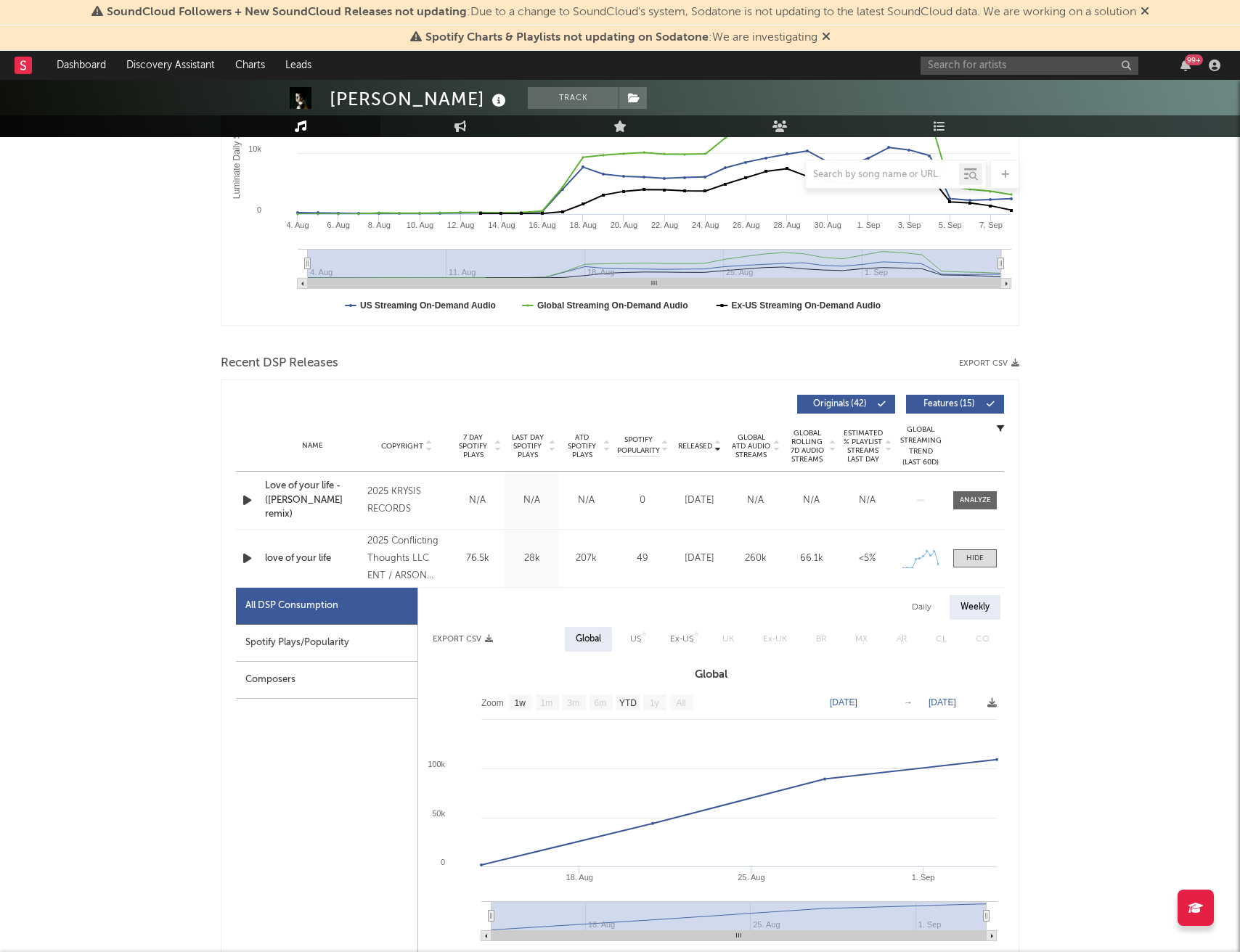
click at [632, 643] on div "US" at bounding box center [635, 639] width 11 height 17
select select "1w"
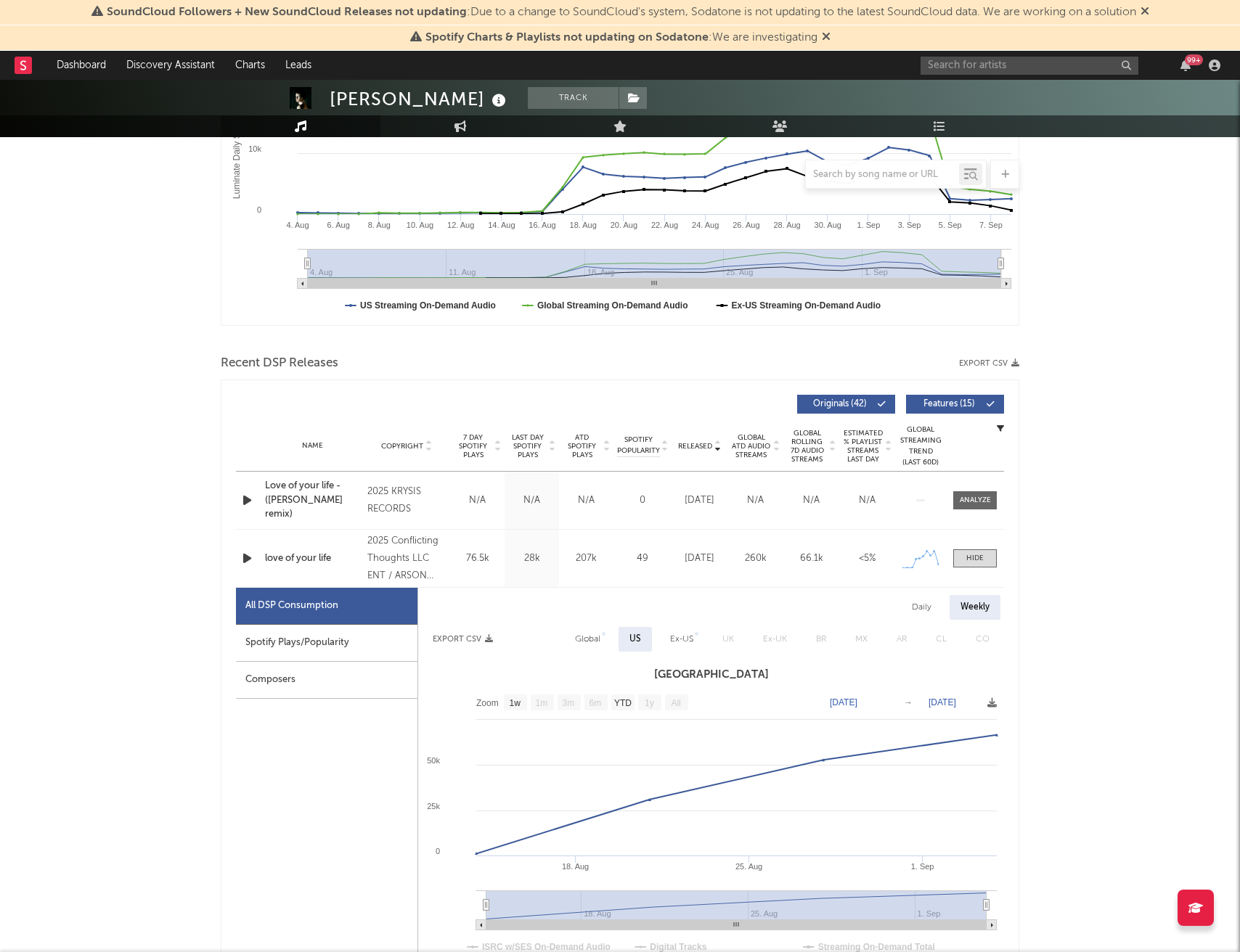
click at [916, 604] on div "Daily" at bounding box center [921, 607] width 41 height 25
select select "1w"
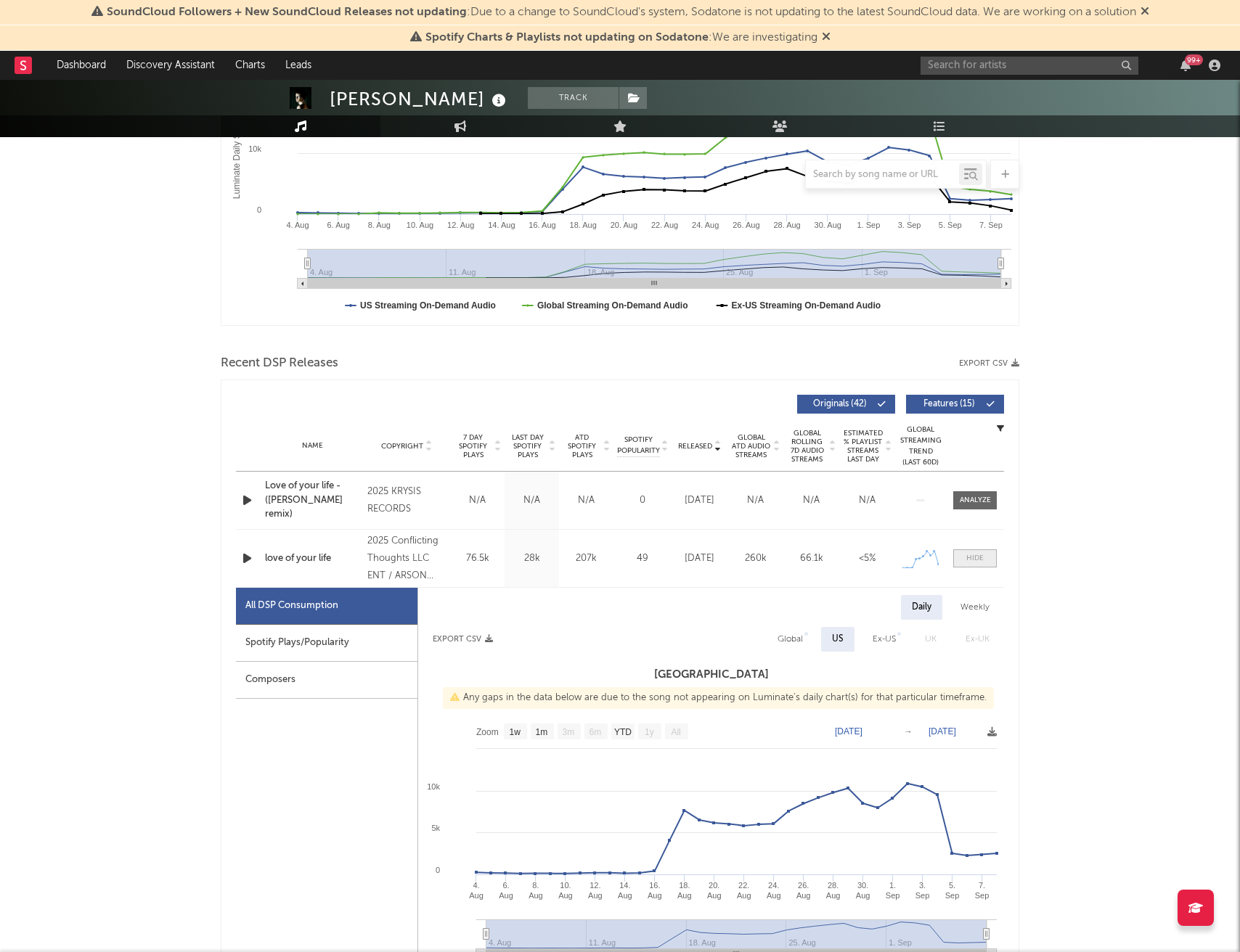
click at [973, 562] on div at bounding box center [975, 558] width 17 height 11
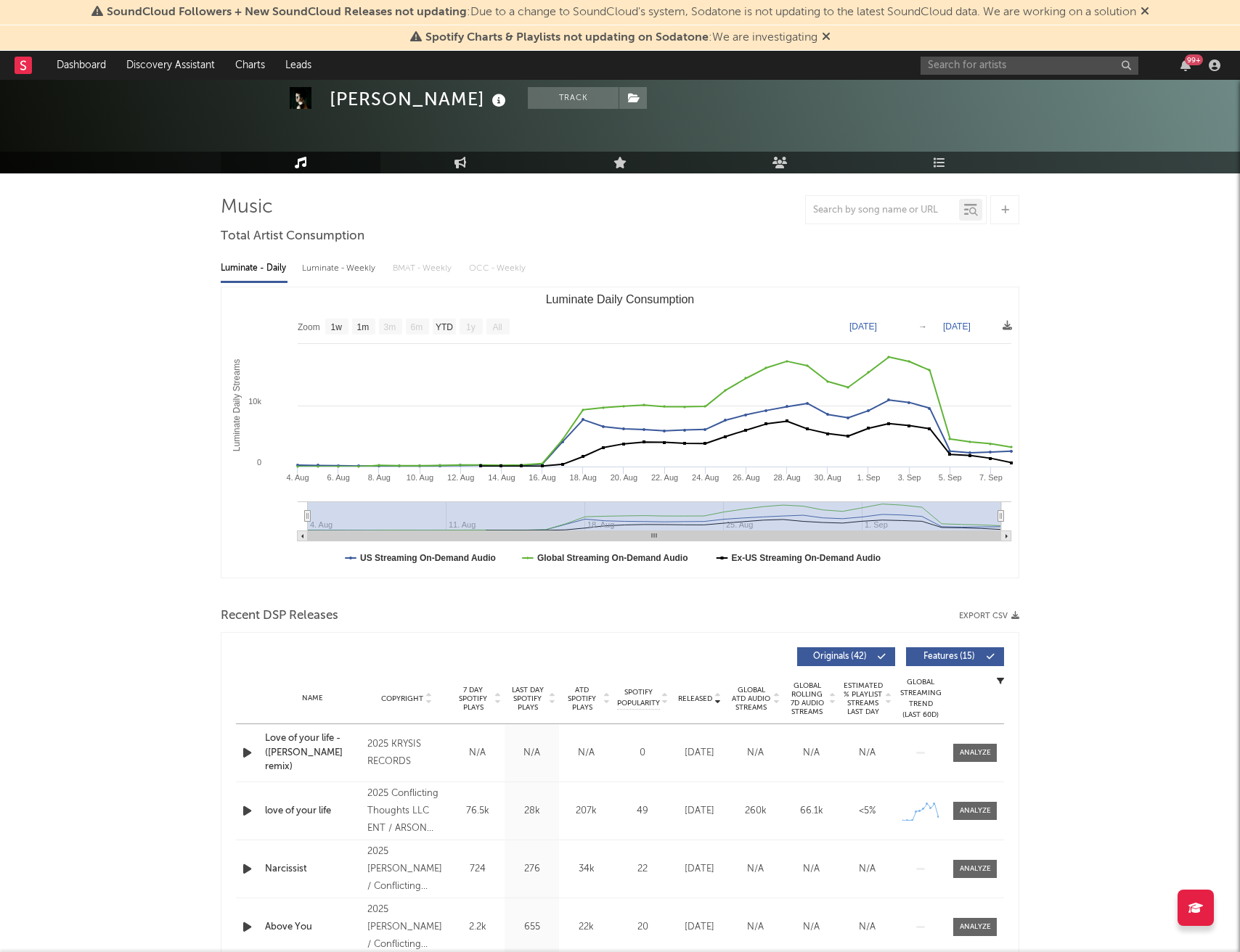
scroll to position [47, 0]
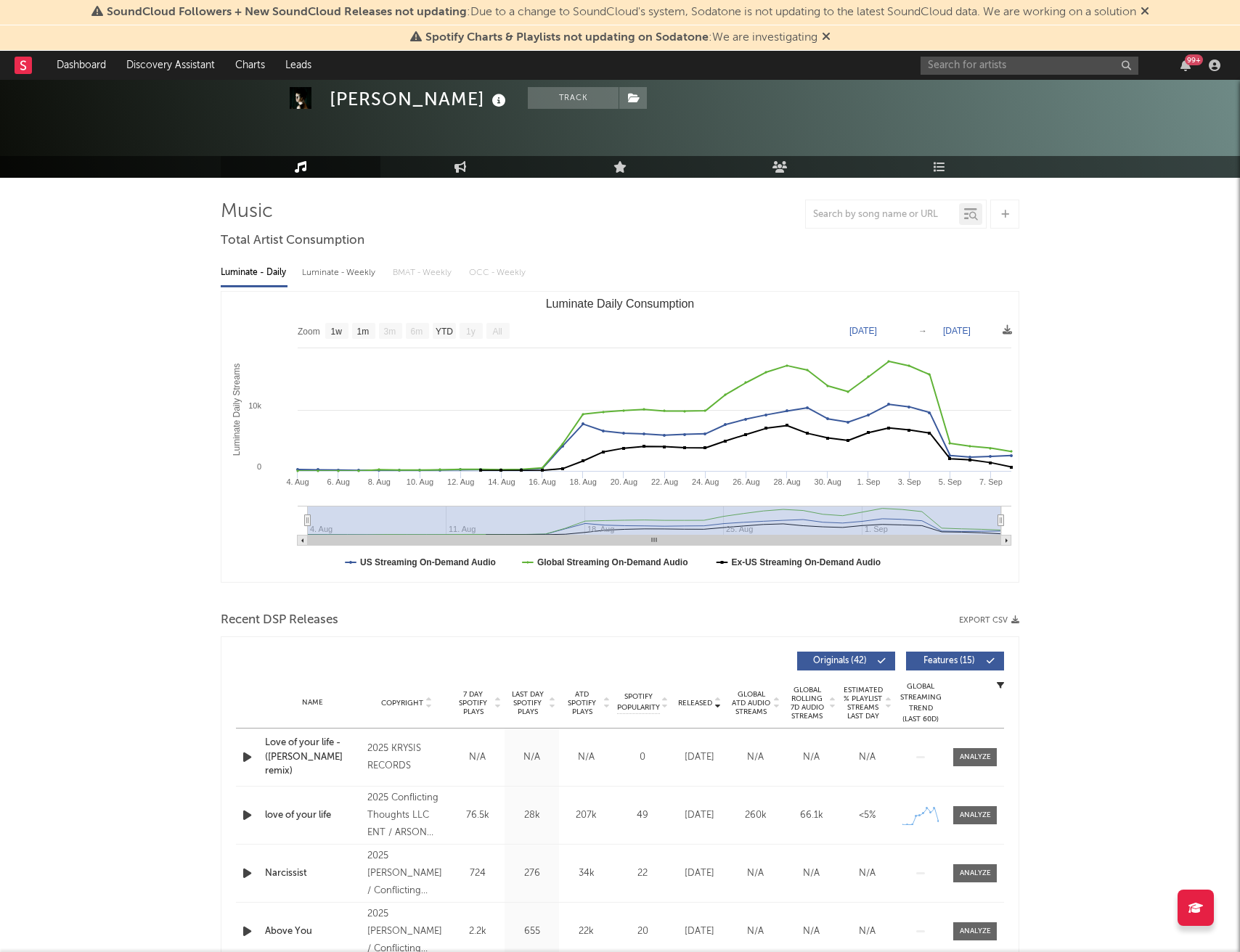
click at [332, 271] on div "Luminate - Weekly" at bounding box center [340, 273] width 76 height 25
select select "1w"
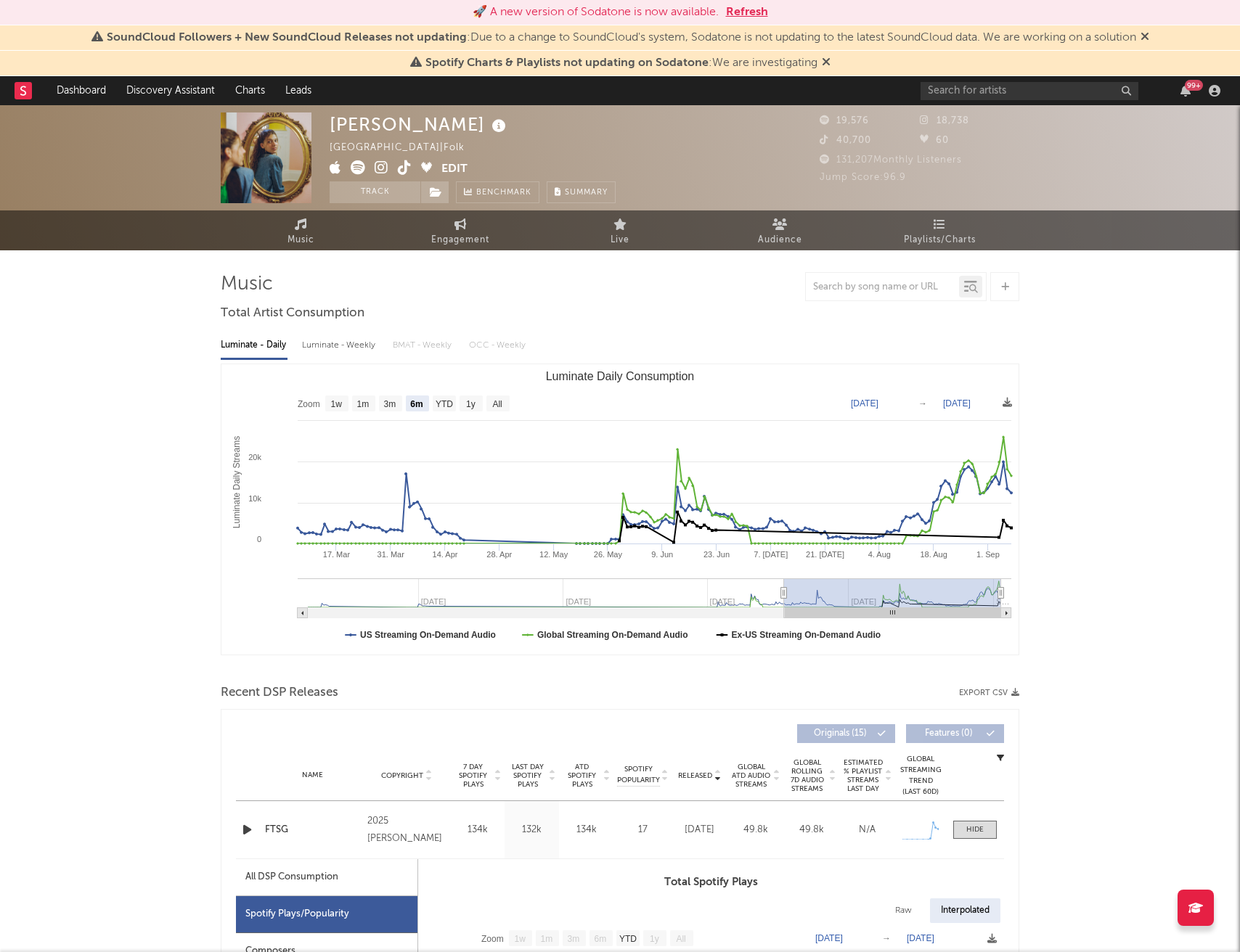
select select "6m"
select select "1w"
click at [742, 12] on button "Refresh" at bounding box center [747, 12] width 42 height 17
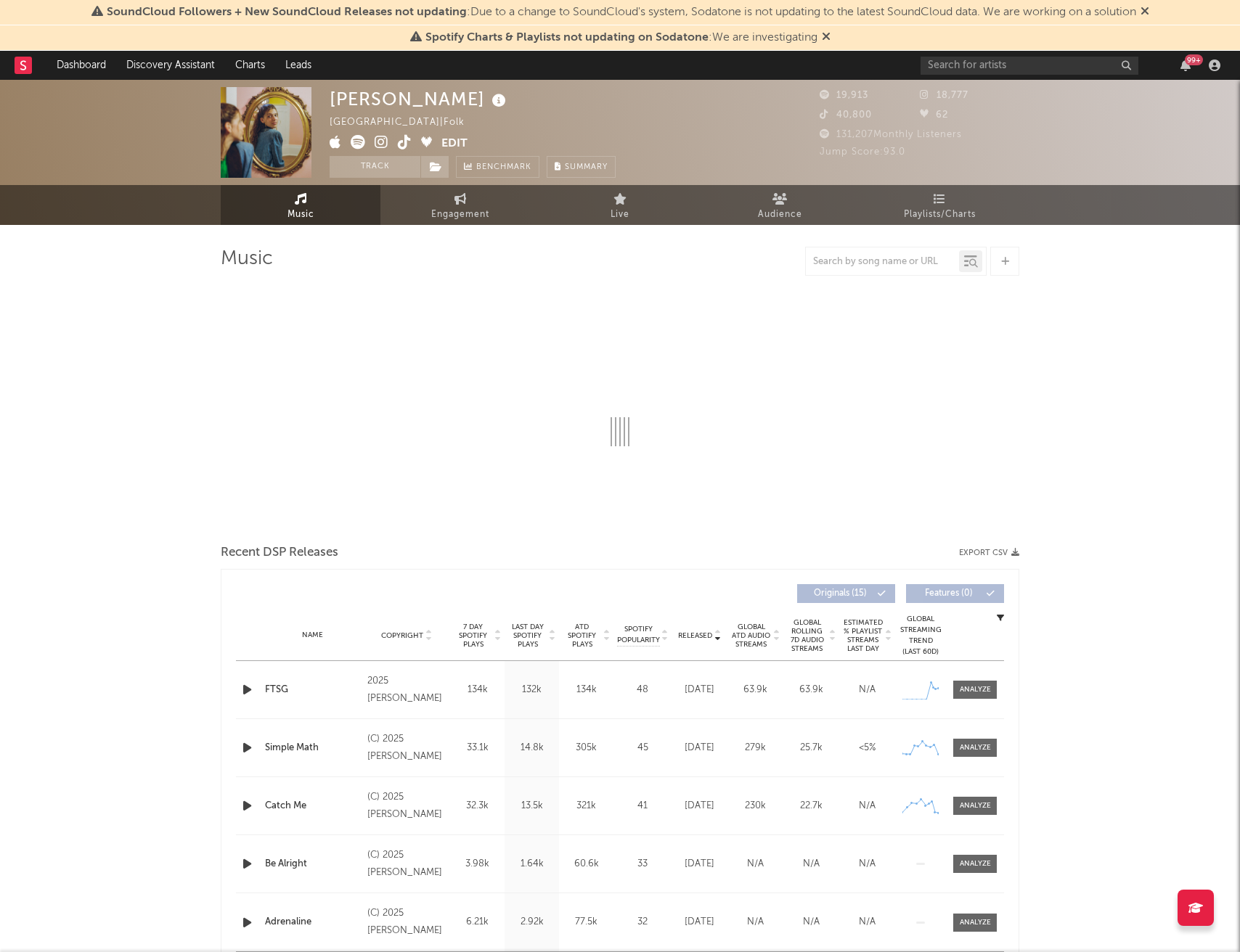
select select "6m"
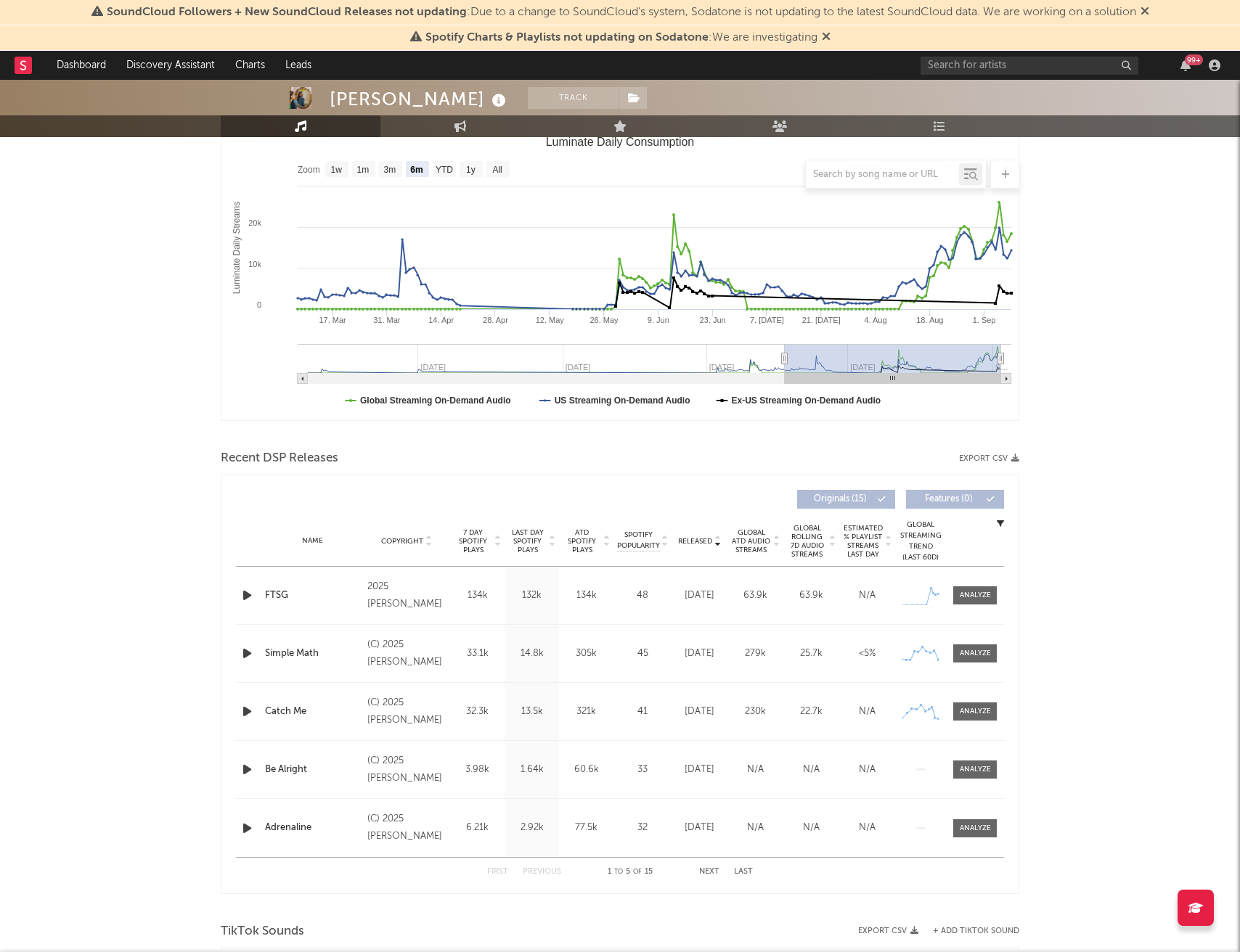
scroll to position [253, 0]
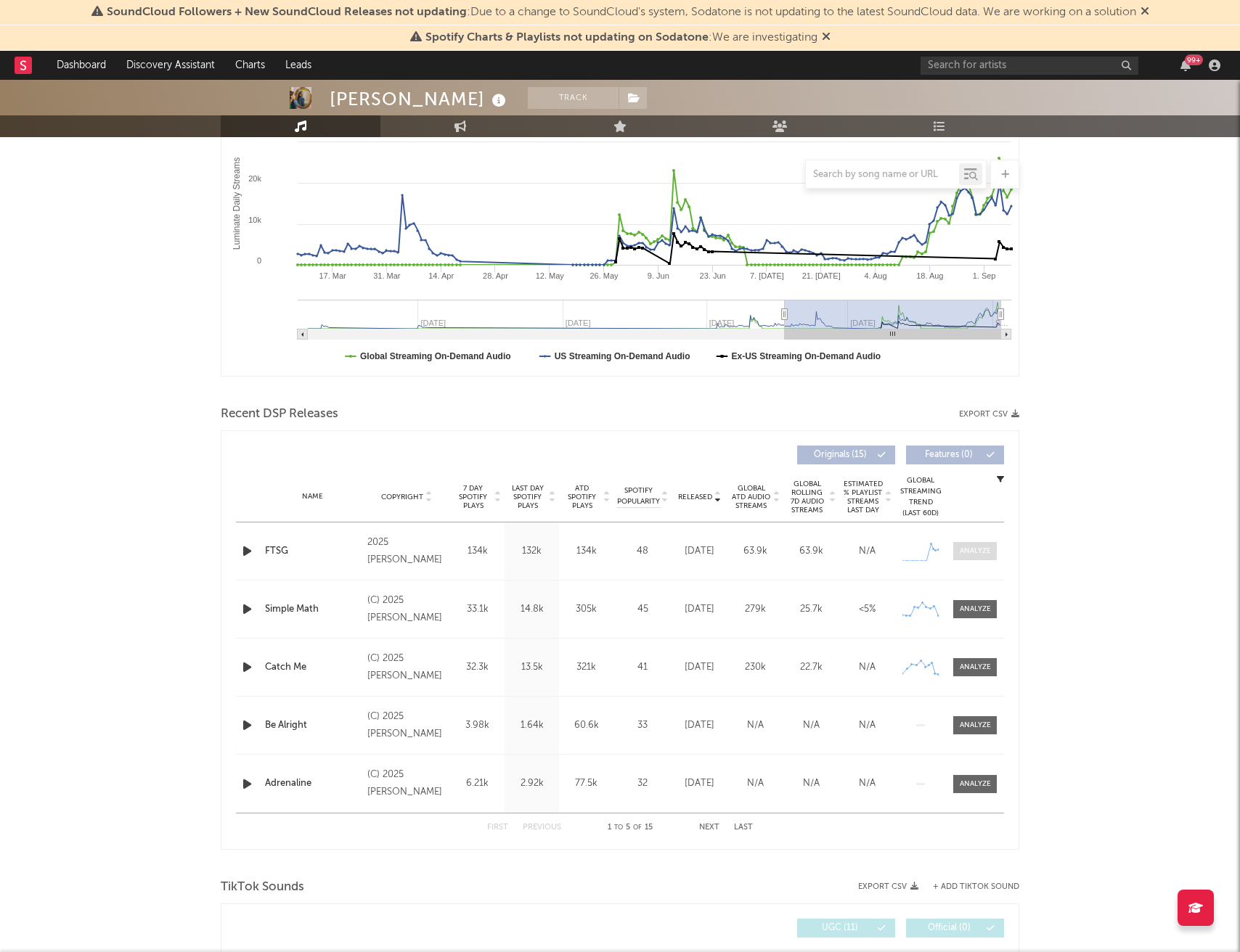
click at [969, 553] on div at bounding box center [975, 551] width 32 height 11
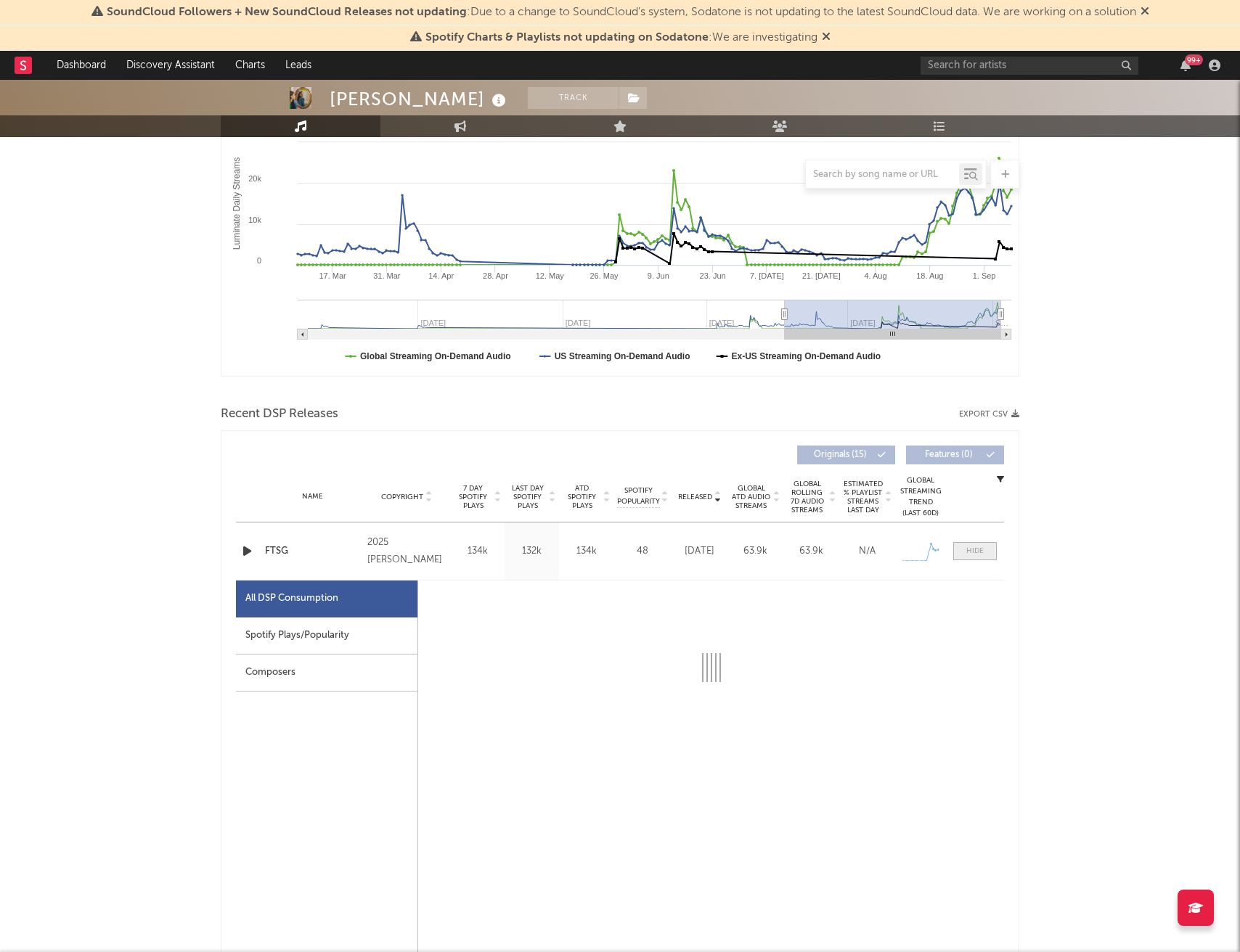
select select "1w"
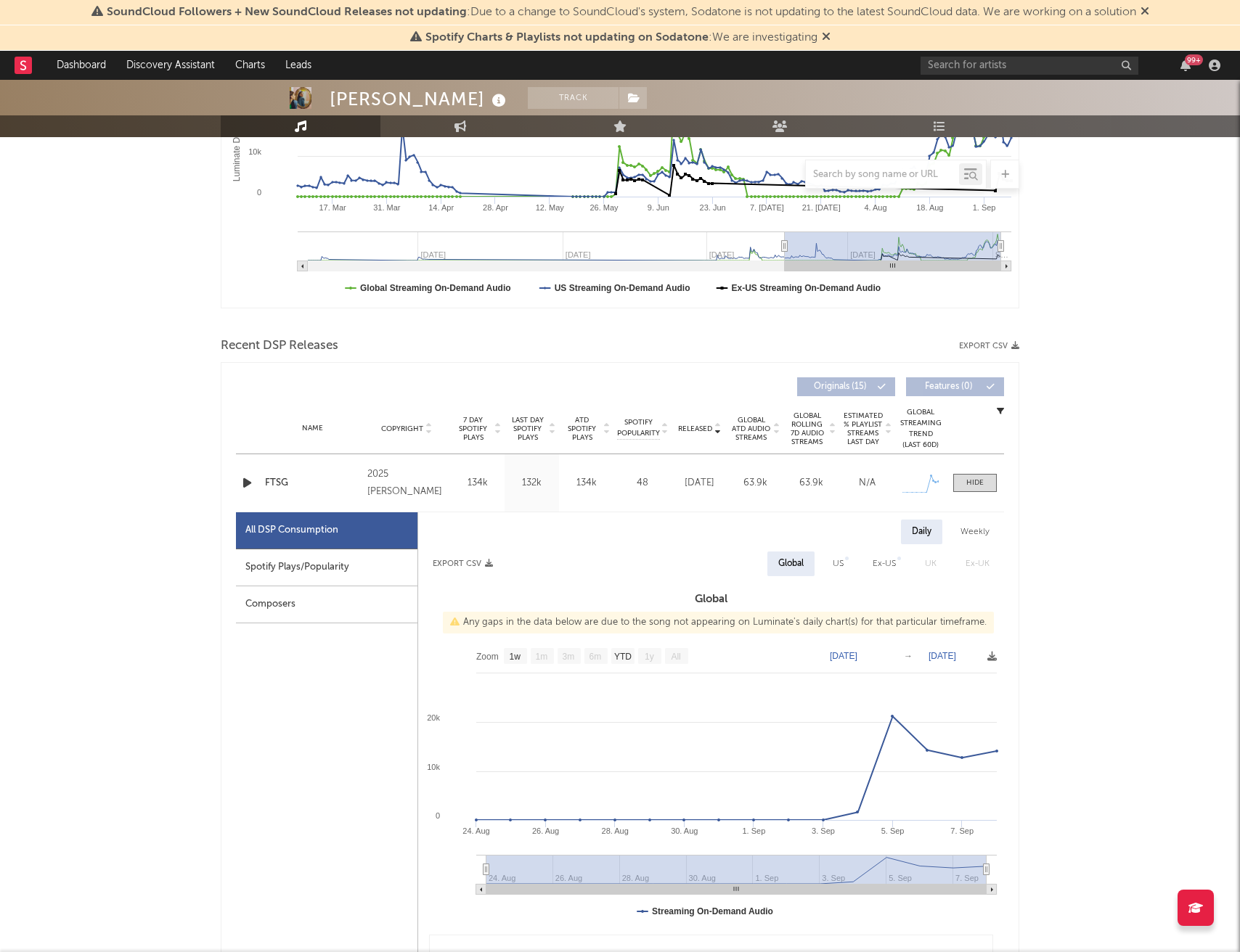
scroll to position [331, 0]
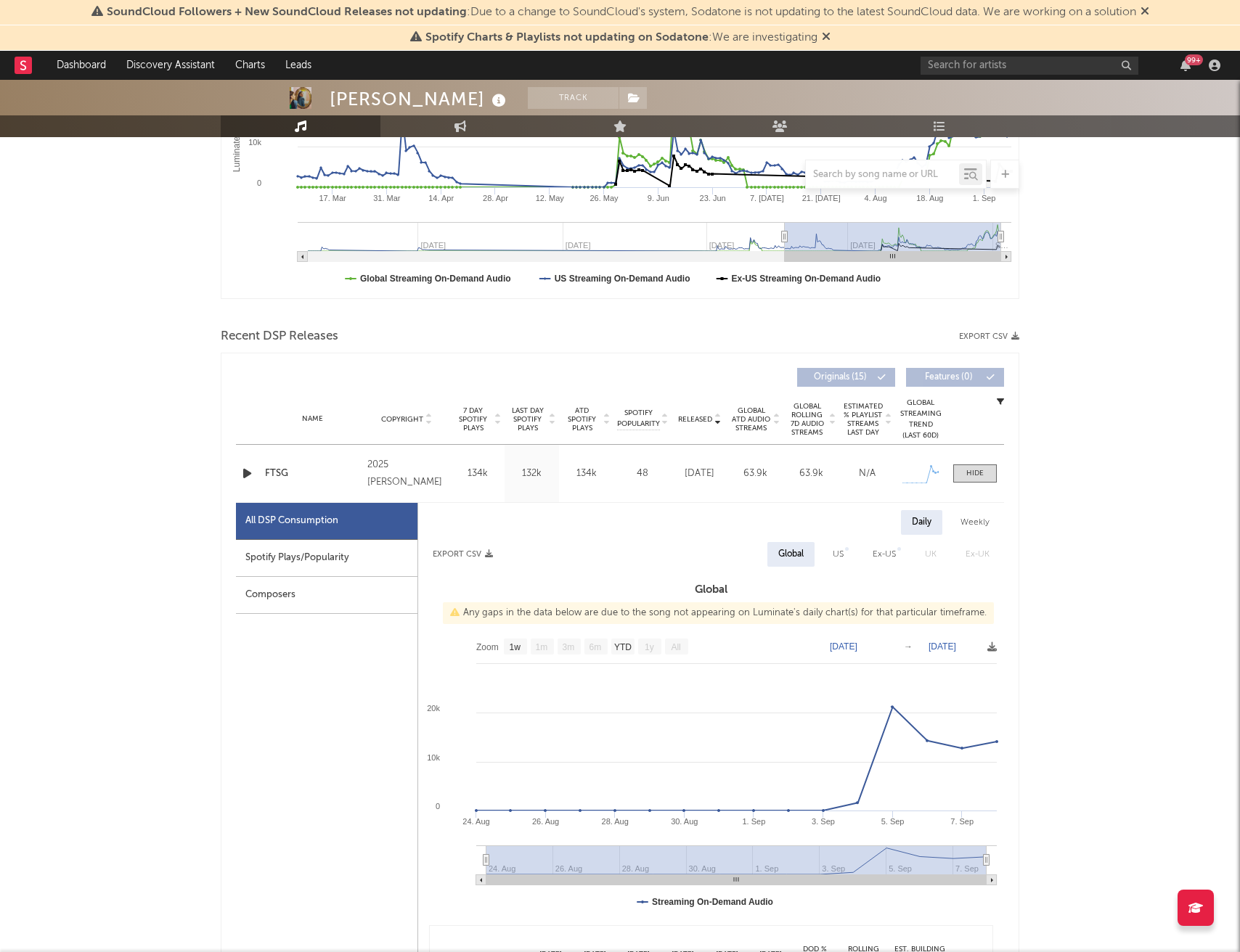
click at [357, 555] on div "Spotify Plays/Popularity" at bounding box center [326, 558] width 181 height 37
select select "1w"
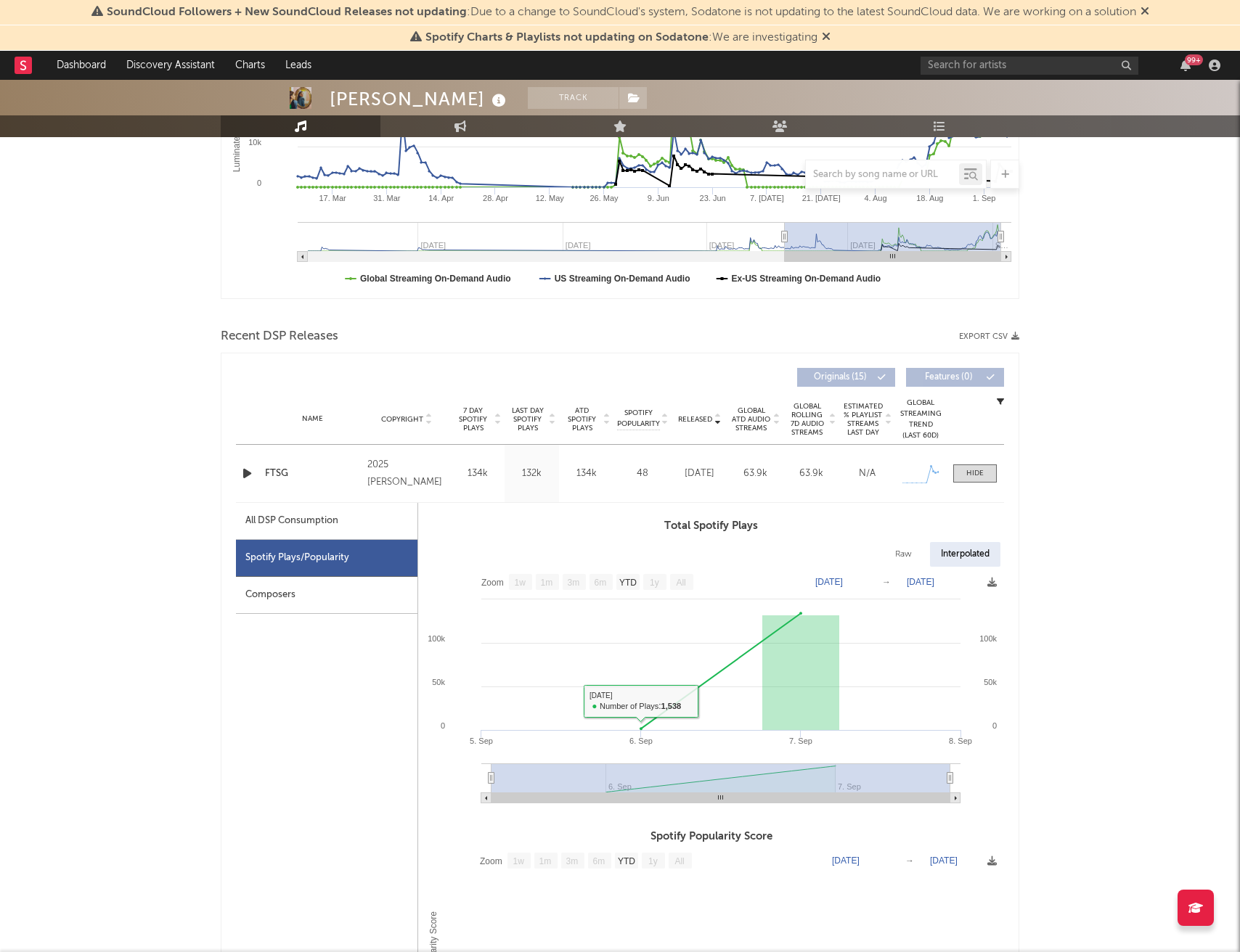
click at [305, 518] on div "All DSP Consumption" at bounding box center [292, 520] width 93 height 17
select select "1w"
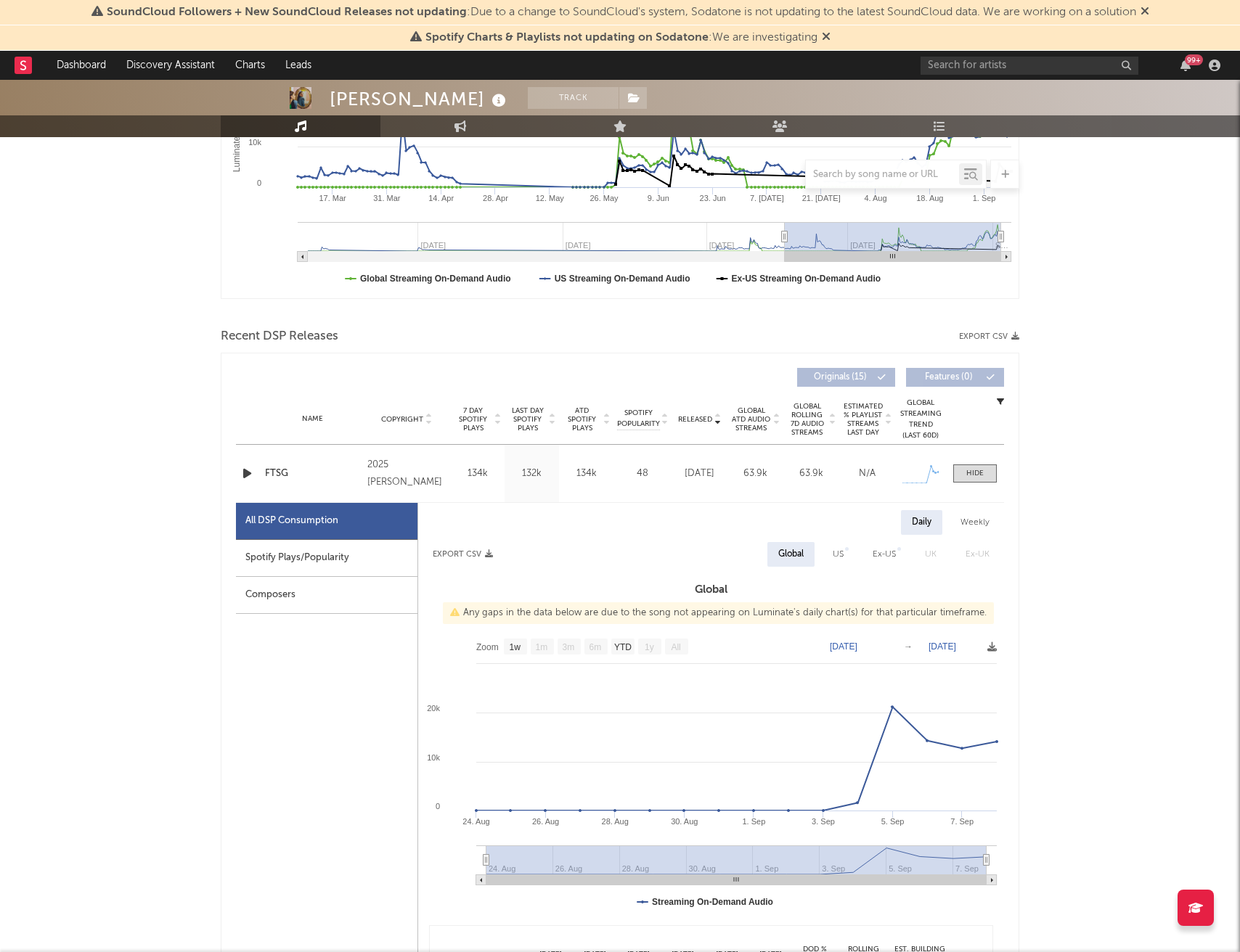
click at [835, 551] on div "US" at bounding box center [838, 554] width 11 height 17
select select "1w"
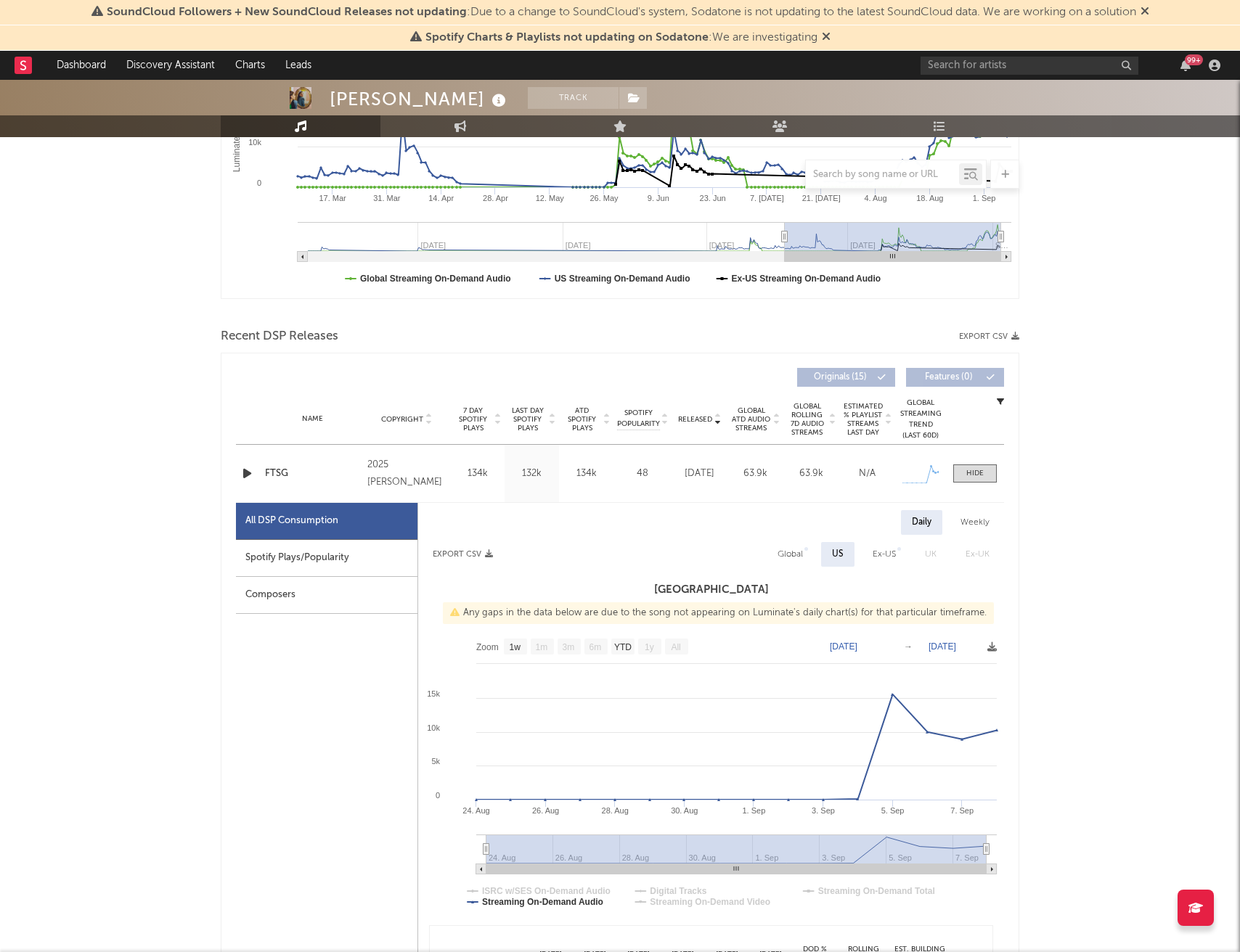
click at [802, 558] on div "Global" at bounding box center [790, 554] width 26 height 17
select select "1w"
